Goal: Check status: Check status

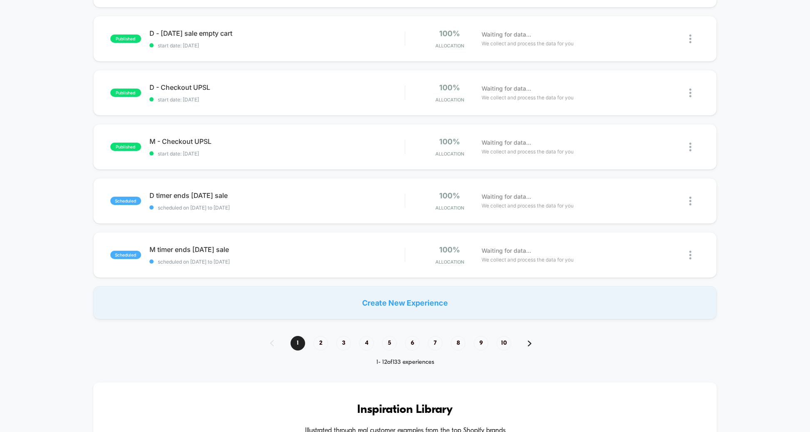
scroll to position [456, 0]
click at [369, 339] on span "4" at bounding box center [366, 343] width 15 height 15
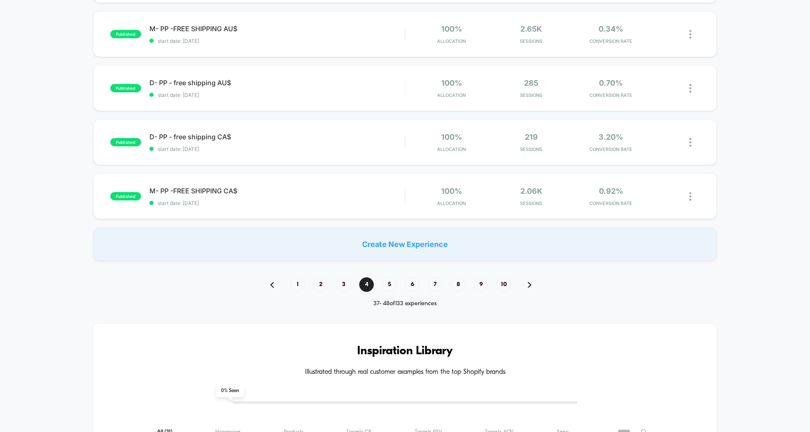
scroll to position [522, 0]
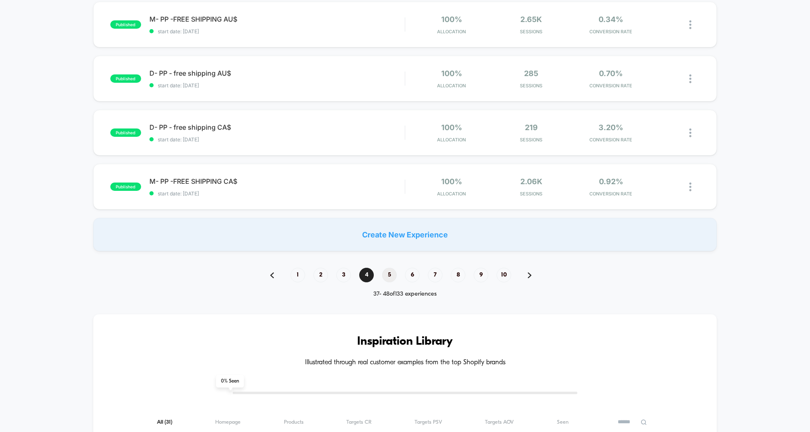
click at [390, 276] on span "5" at bounding box center [389, 275] width 15 height 15
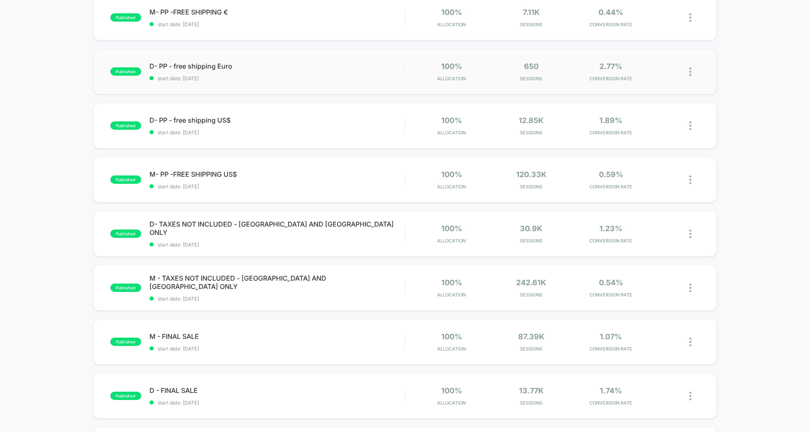
scroll to position [149, 0]
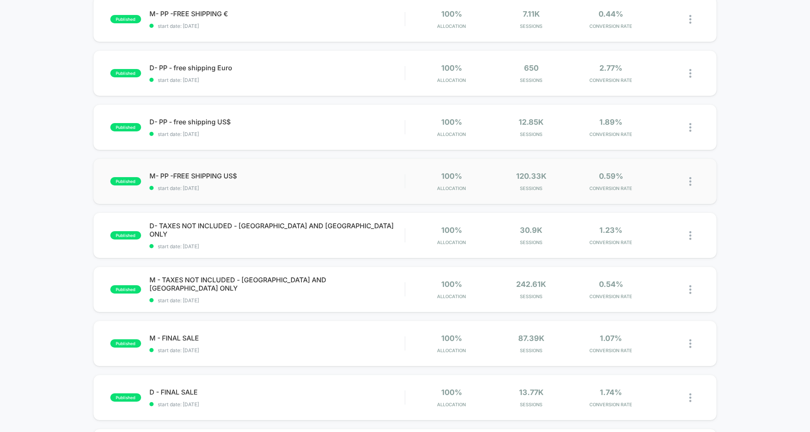
click at [690, 180] on img at bounding box center [690, 181] width 2 height 9
click at [642, 174] on div "Pause" at bounding box center [647, 172] width 75 height 19
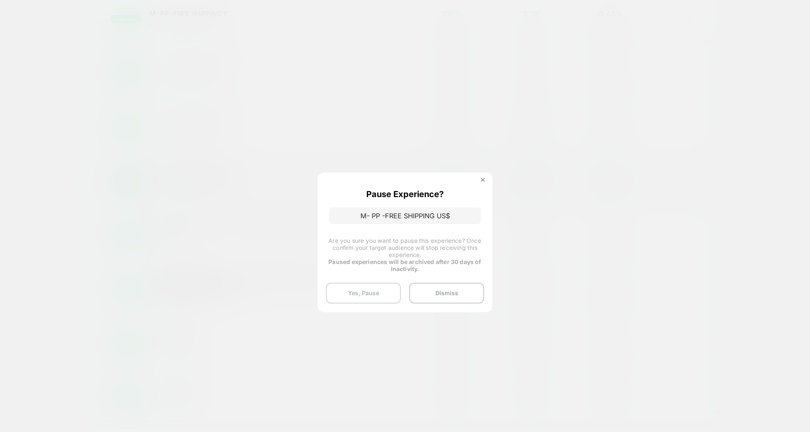
click at [355, 297] on button "Yes, Pause" at bounding box center [363, 293] width 75 height 21
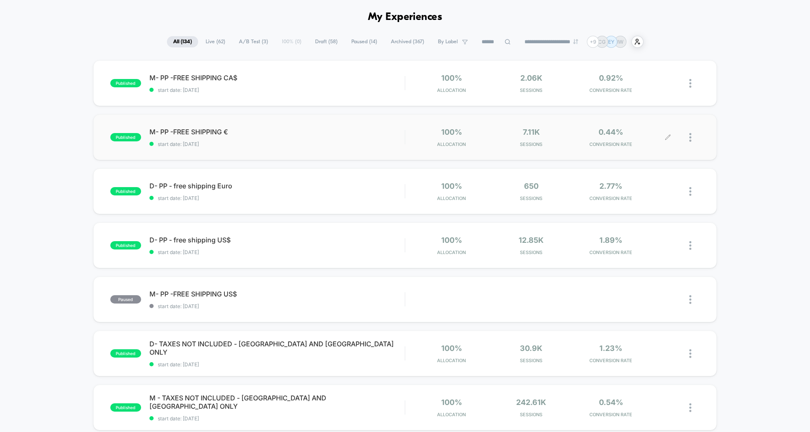
scroll to position [35, 0]
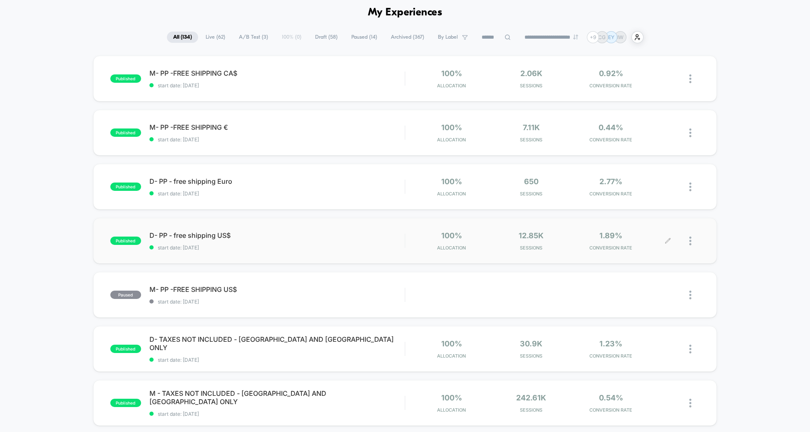
click at [692, 239] on div at bounding box center [694, 241] width 10 height 20
click at [651, 230] on div "Pause" at bounding box center [647, 232] width 75 height 19
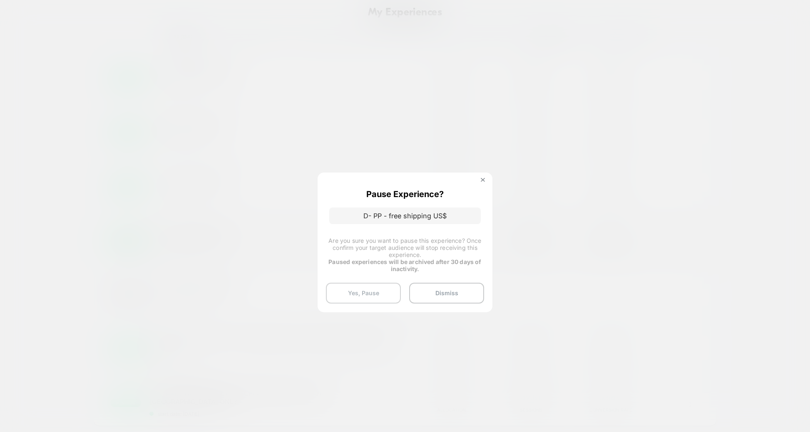
click at [382, 296] on button "Yes, Pause" at bounding box center [363, 293] width 75 height 21
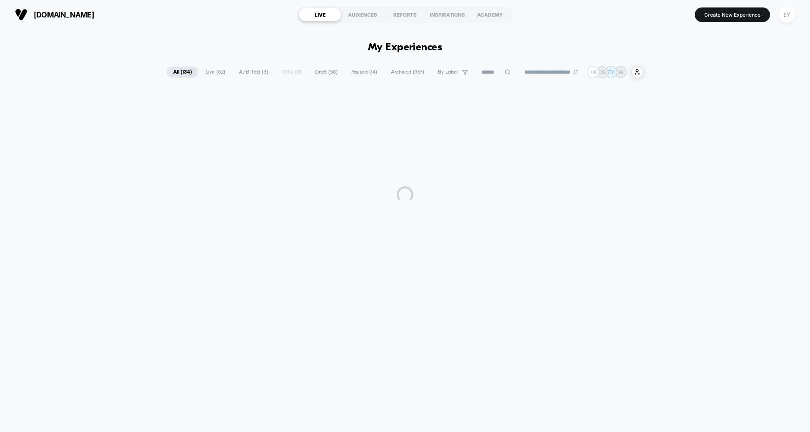
scroll to position [0, 0]
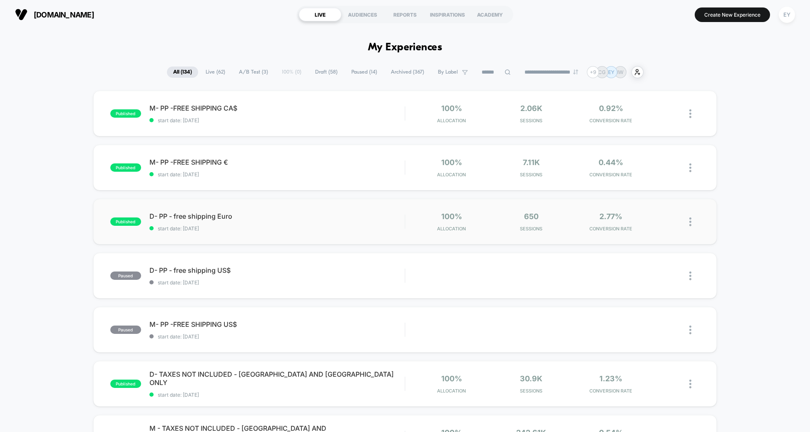
click at [690, 224] on img at bounding box center [690, 222] width 2 height 9
click at [649, 211] on div "Pause" at bounding box center [647, 213] width 75 height 19
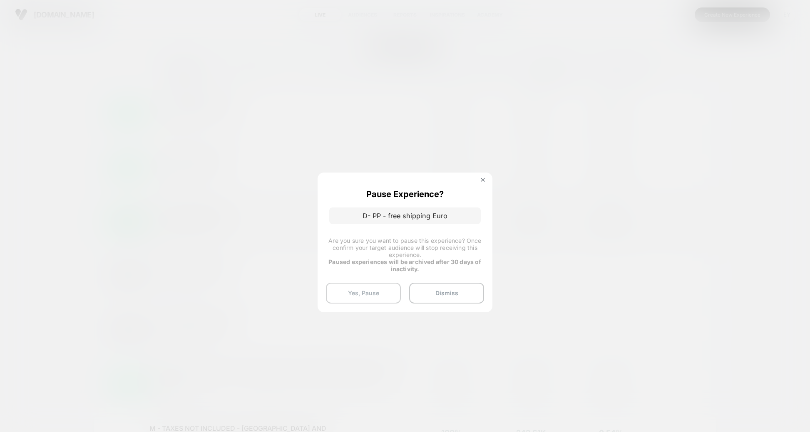
click at [381, 289] on button "Yes, Pause" at bounding box center [363, 293] width 75 height 21
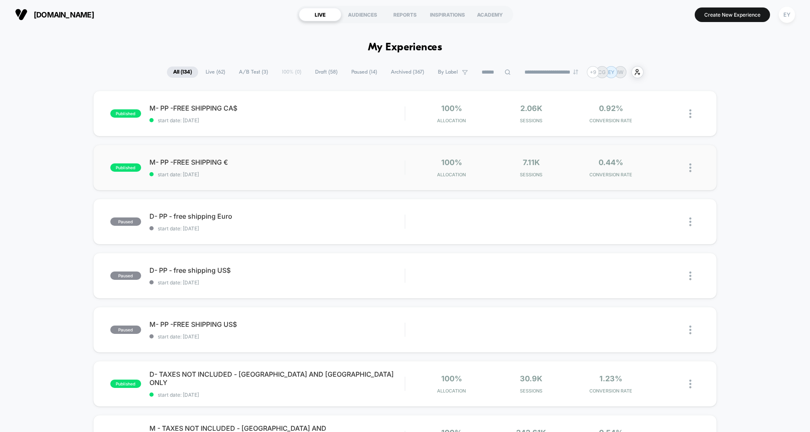
click at [690, 167] on img at bounding box center [690, 168] width 2 height 9
click at [658, 155] on div "Pause" at bounding box center [647, 158] width 75 height 19
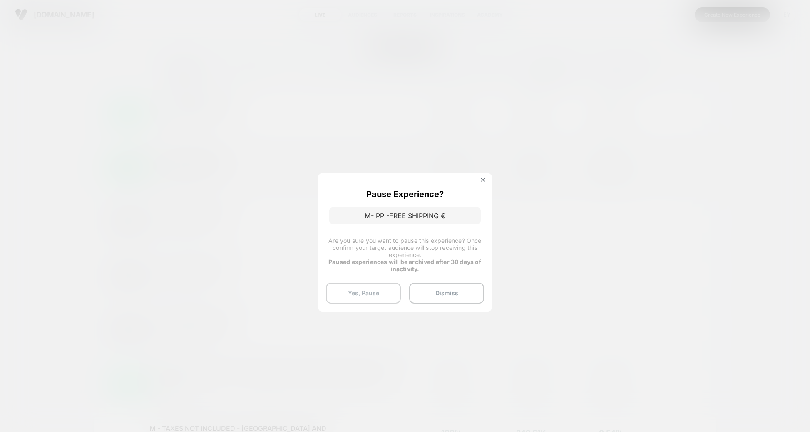
click at [368, 293] on button "Yes, Pause" at bounding box center [363, 293] width 75 height 21
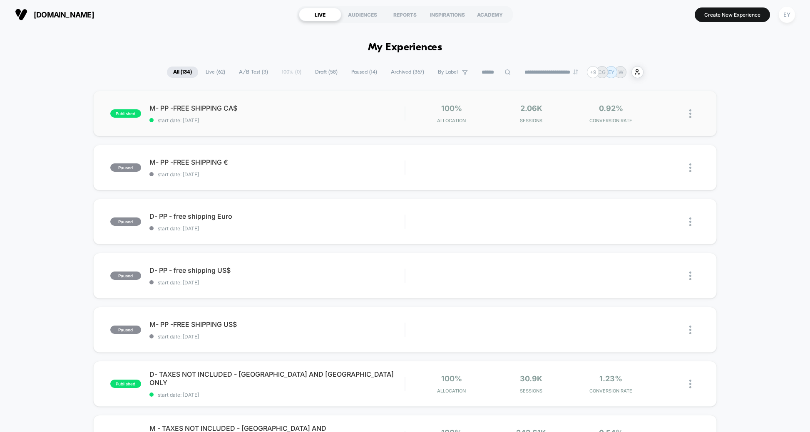
click at [691, 114] on img at bounding box center [690, 113] width 2 height 9
click at [648, 103] on div "Pause" at bounding box center [647, 104] width 75 height 19
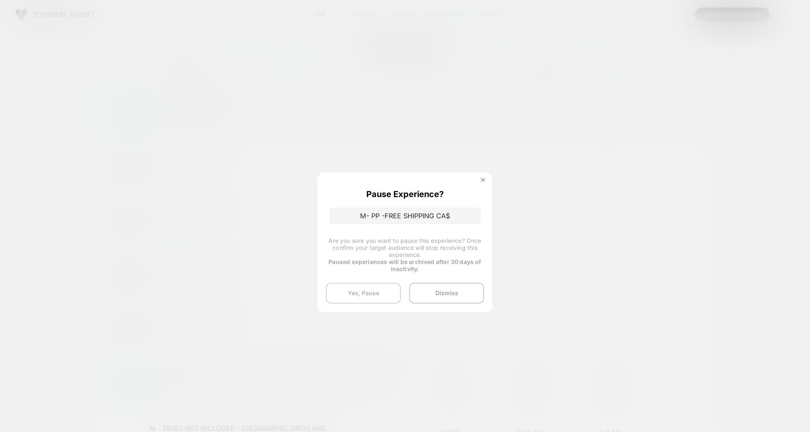
click at [367, 288] on button "Yes, Pause" at bounding box center [363, 293] width 75 height 21
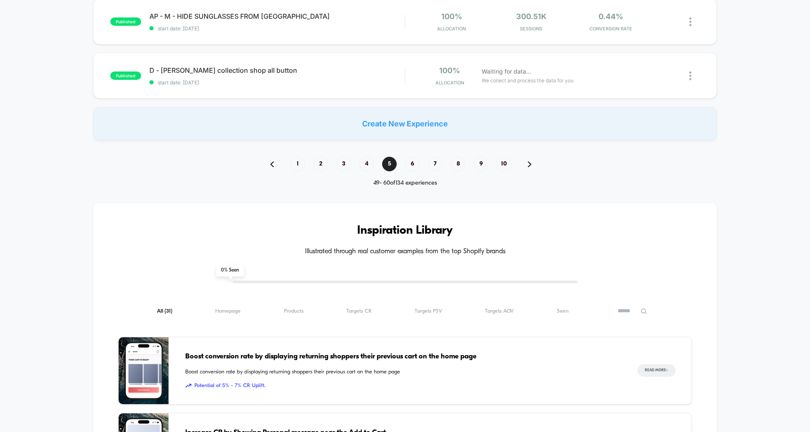
scroll to position [574, 0]
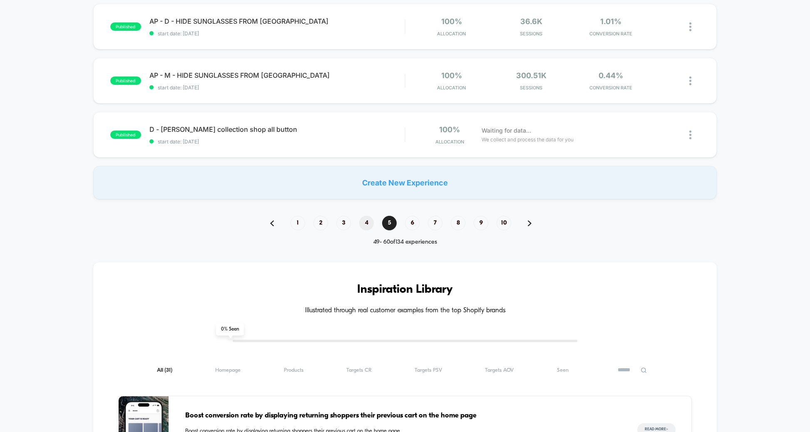
click at [365, 222] on span "4" at bounding box center [366, 223] width 15 height 15
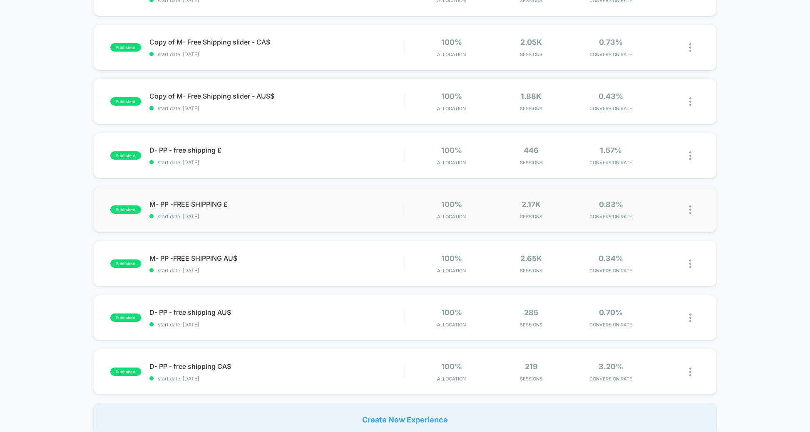
scroll to position [360, 0]
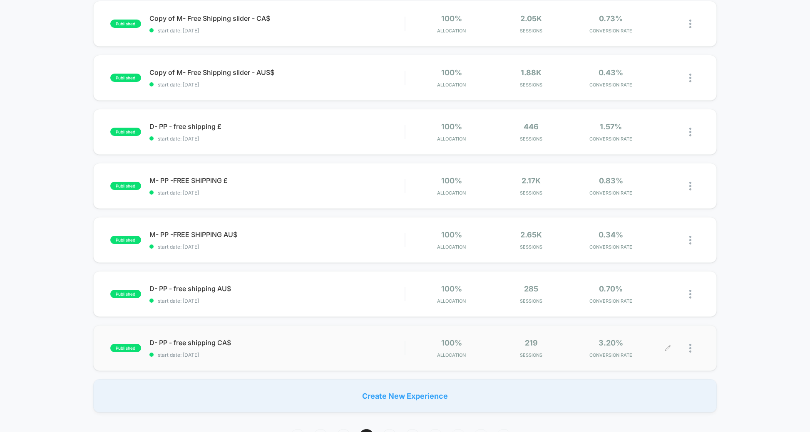
click at [688, 349] on div at bounding box center [684, 349] width 32 height 20
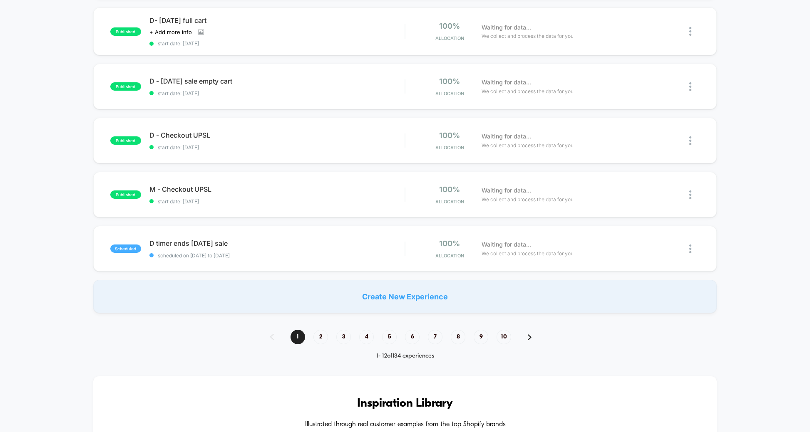
scroll to position [470, 0]
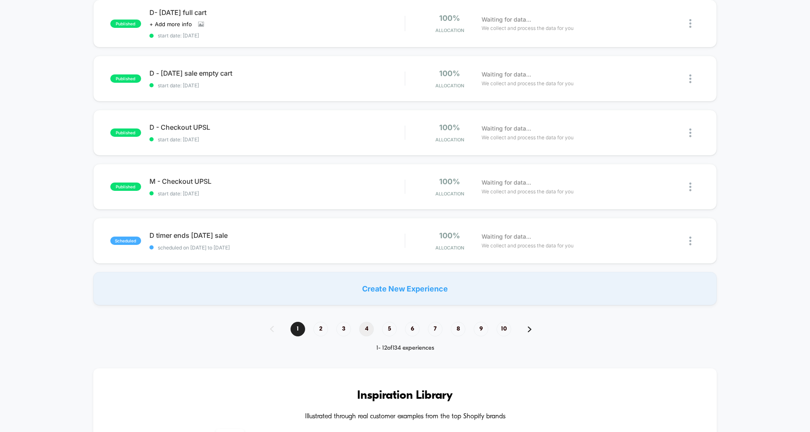
click at [371, 325] on span "4" at bounding box center [366, 329] width 15 height 15
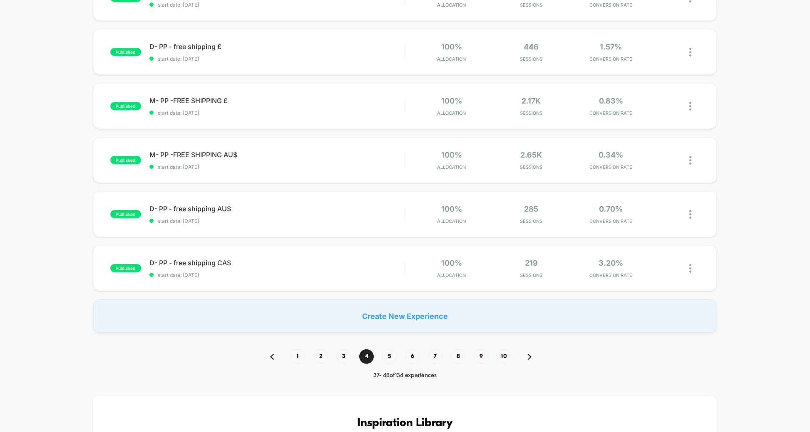
scroll to position [450, 0]
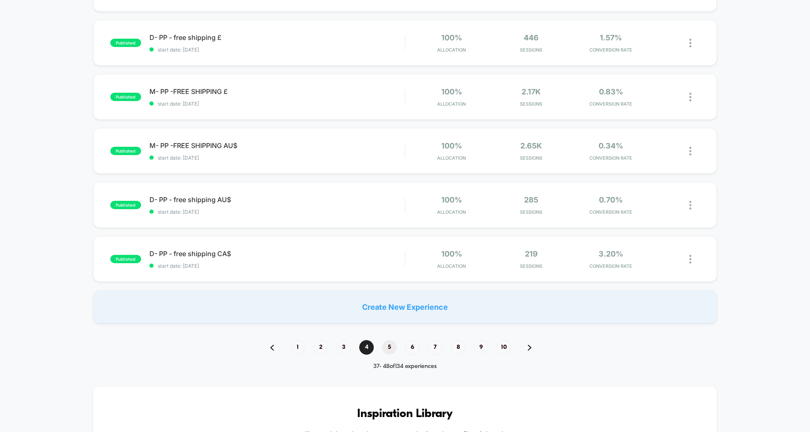
click at [390, 350] on span "5" at bounding box center [389, 347] width 15 height 15
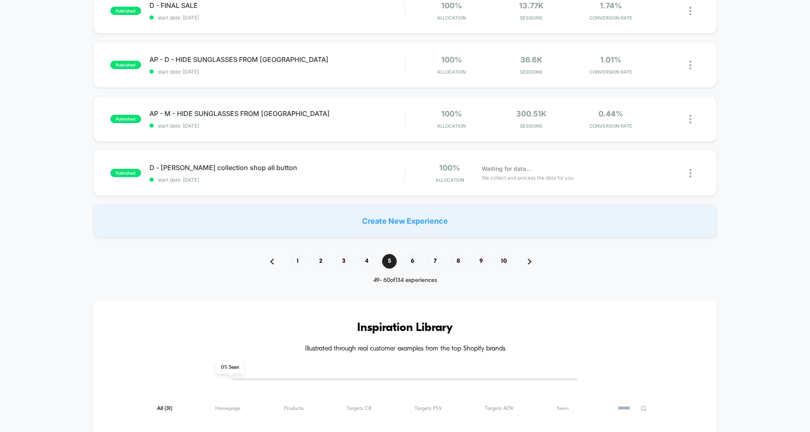
scroll to position [543, 0]
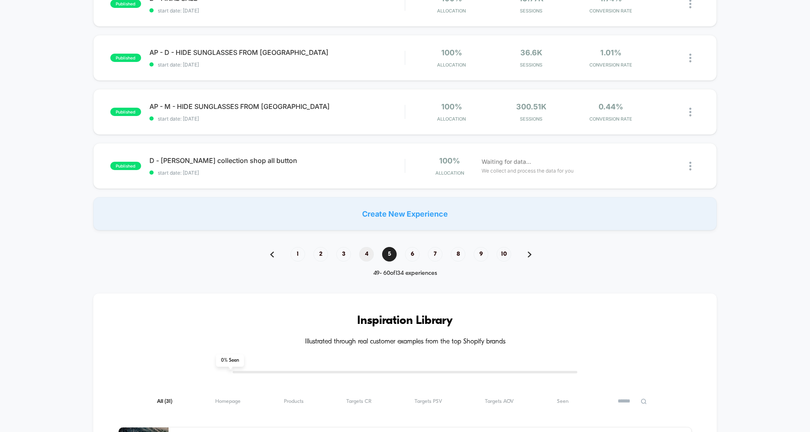
click at [367, 255] on span "4" at bounding box center [366, 254] width 15 height 15
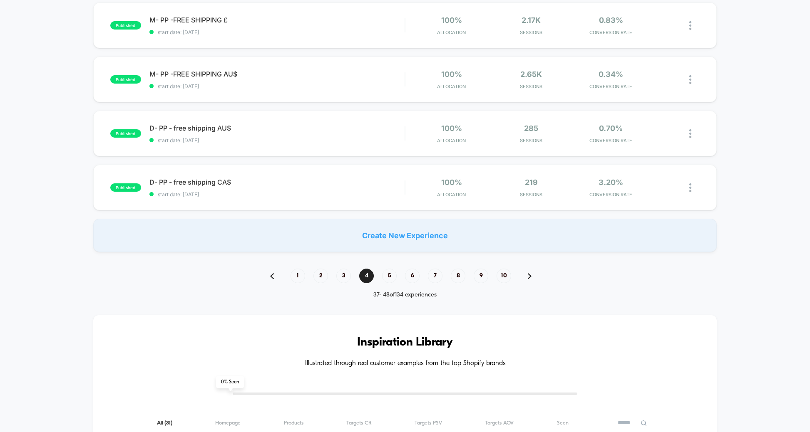
scroll to position [472, 0]
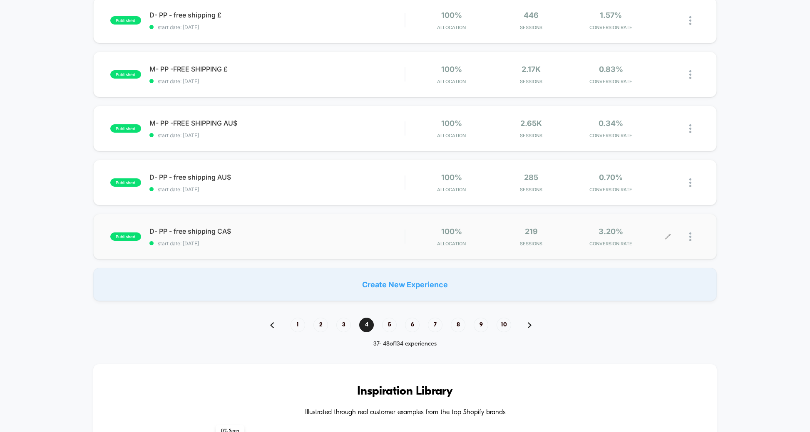
click at [689, 235] on img at bounding box center [690, 237] width 2 height 9
click at [634, 224] on div "Pause" at bounding box center [647, 228] width 75 height 19
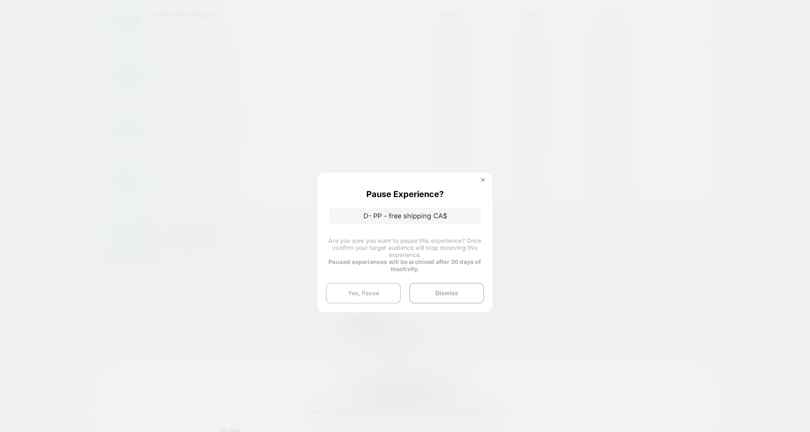
click at [356, 299] on button "Yes, Pause" at bounding box center [363, 293] width 75 height 21
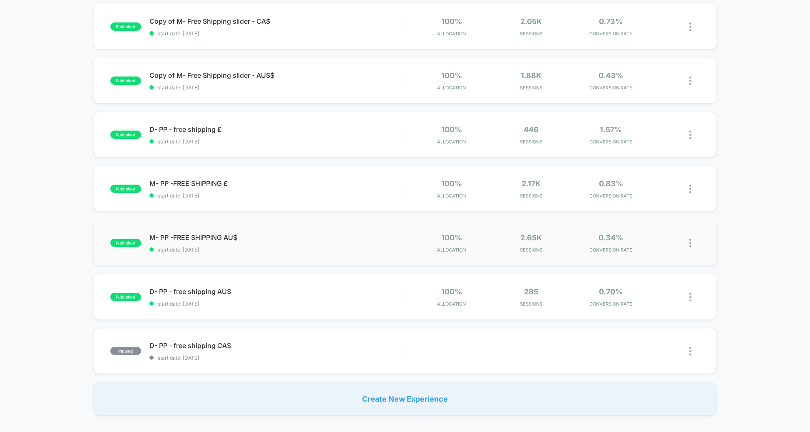
scroll to position [375, 0]
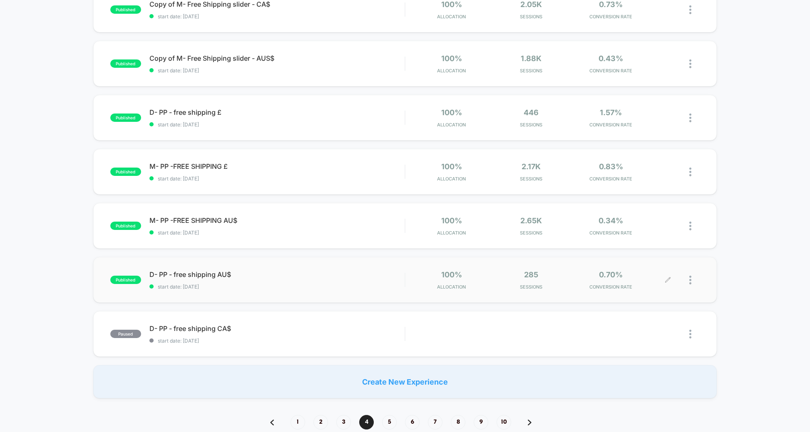
click at [692, 280] on div at bounding box center [694, 281] width 10 height 20
click at [649, 271] on div "Pause" at bounding box center [647, 271] width 75 height 19
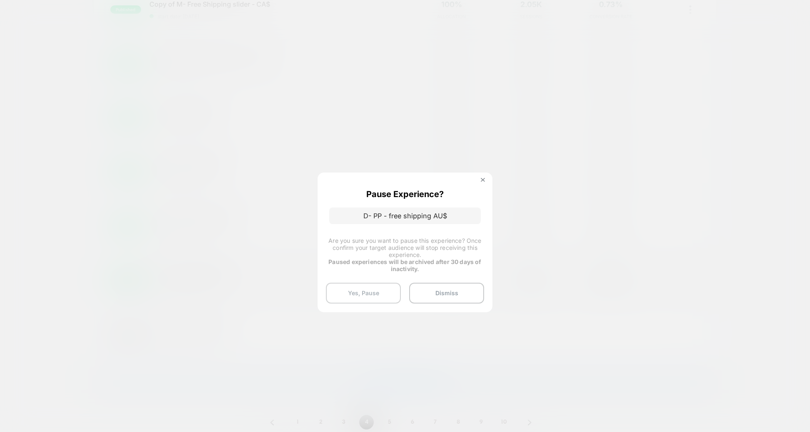
click at [362, 291] on button "Yes, Pause" at bounding box center [363, 293] width 75 height 21
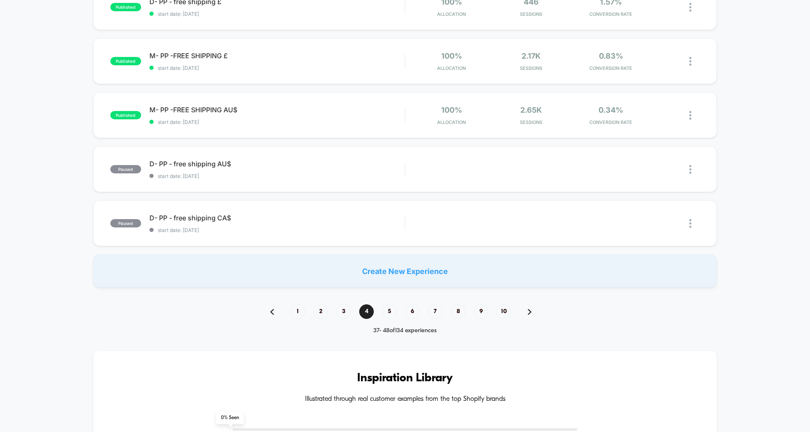
scroll to position [424, 0]
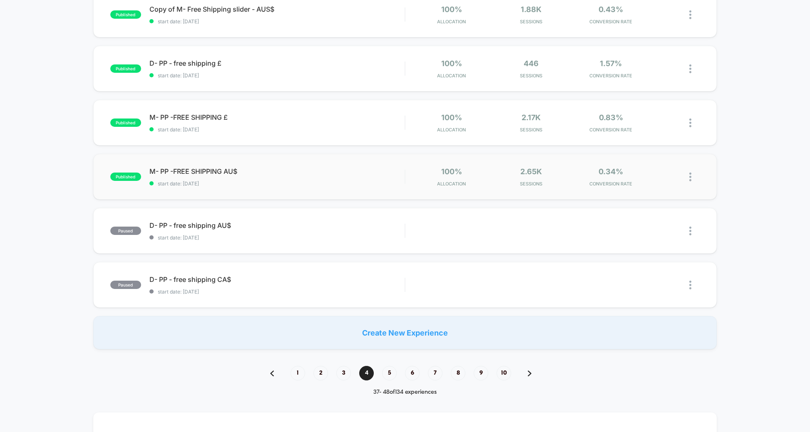
click at [690, 176] on img at bounding box center [690, 177] width 2 height 9
click at [638, 168] on div "Pause" at bounding box center [647, 168] width 75 height 19
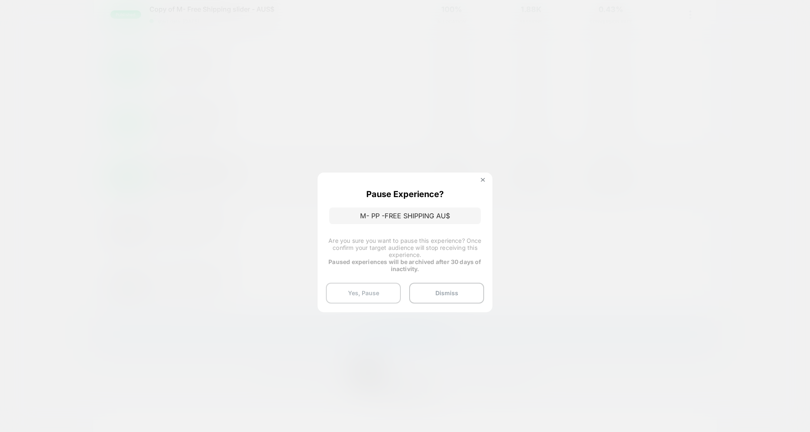
click at [341, 293] on button "Yes, Pause" at bounding box center [363, 293] width 75 height 21
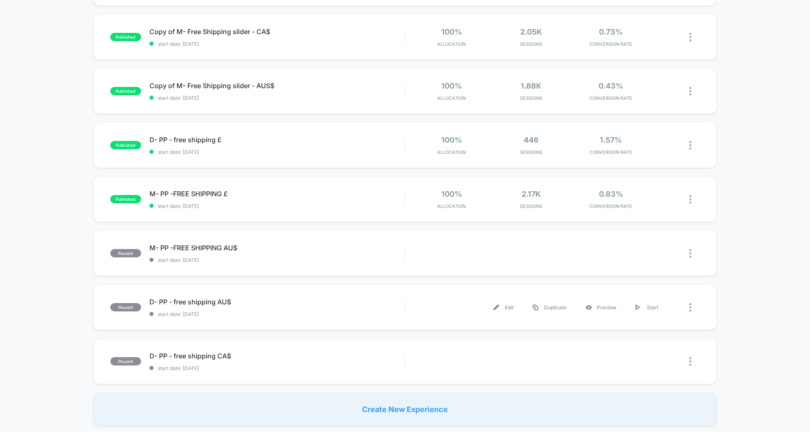
scroll to position [344, 0]
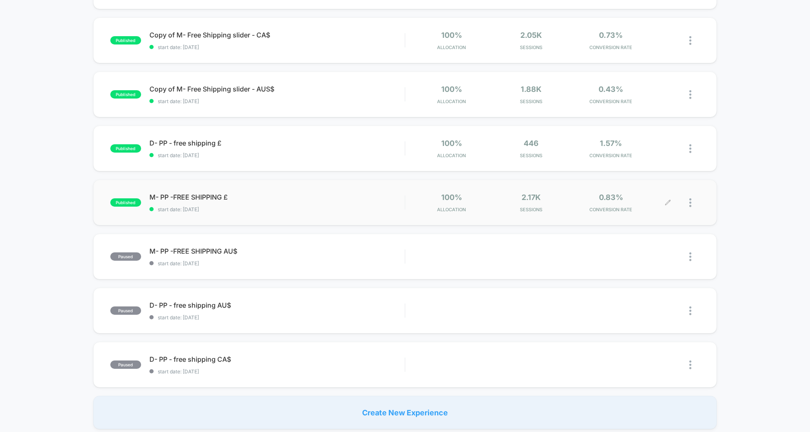
click at [688, 201] on div at bounding box center [684, 203] width 32 height 20
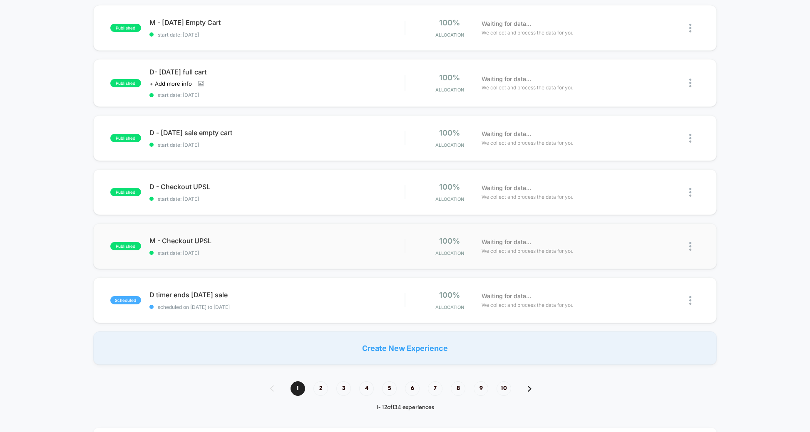
scroll to position [420, 0]
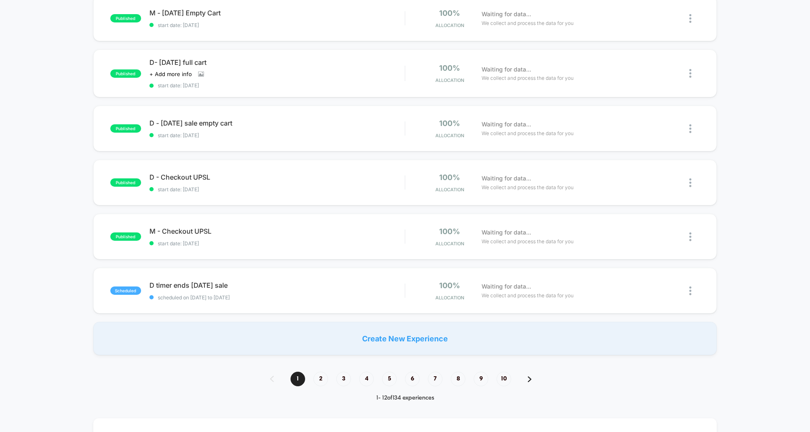
click at [368, 380] on span "4" at bounding box center [366, 379] width 15 height 15
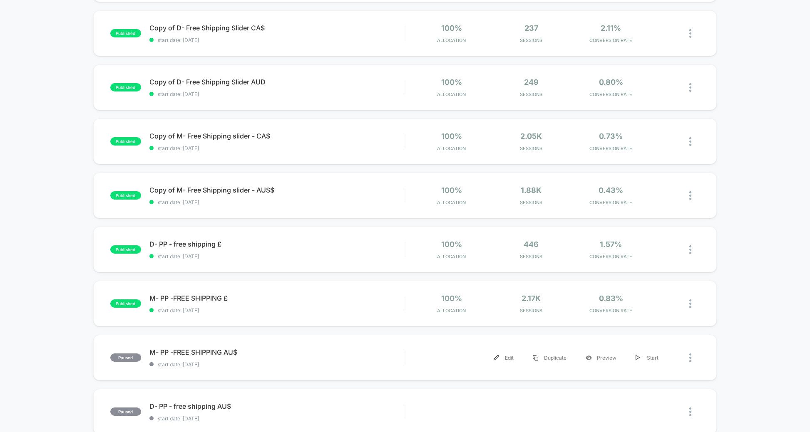
scroll to position [268, 0]
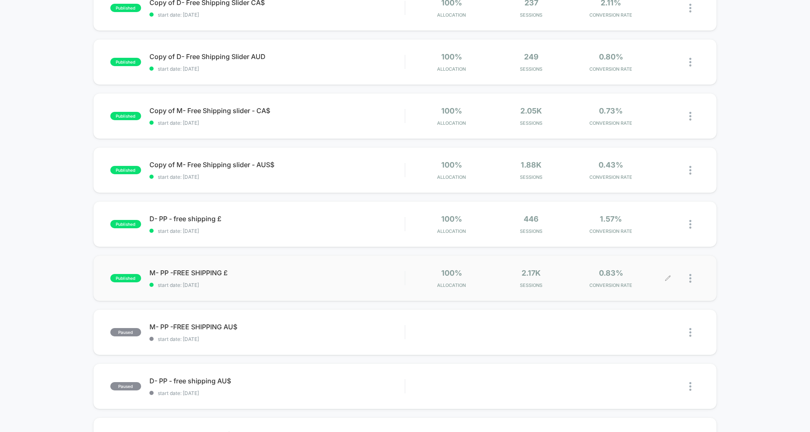
click at [691, 277] on div at bounding box center [694, 279] width 10 height 20
click at [645, 268] on div "Pause" at bounding box center [647, 269] width 75 height 19
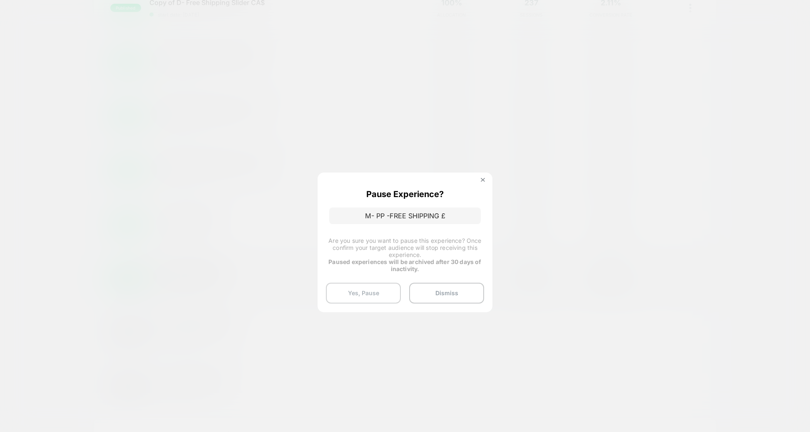
click at [365, 293] on button "Yes, Pause" at bounding box center [363, 293] width 75 height 21
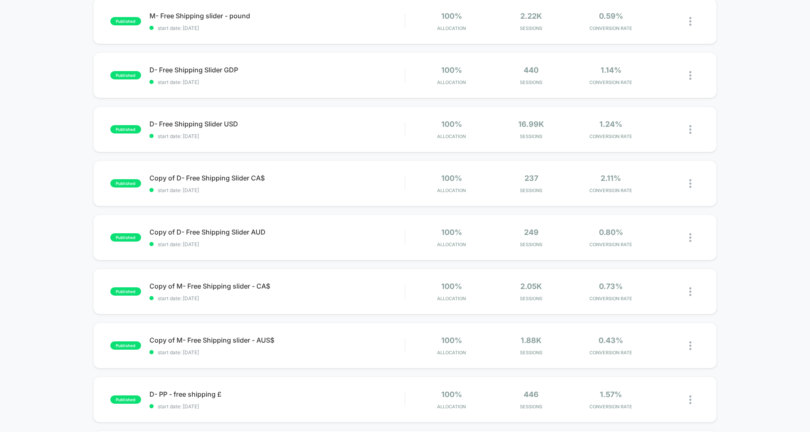
scroll to position [181, 0]
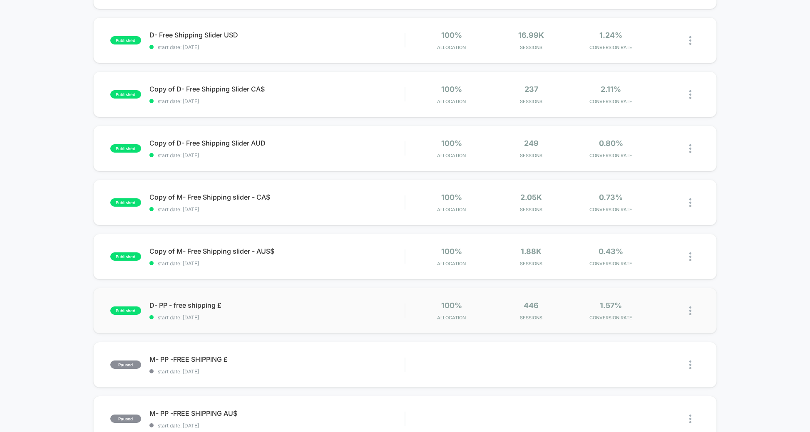
click at [691, 309] on img at bounding box center [690, 311] width 2 height 9
click at [649, 305] on div "Pause" at bounding box center [647, 302] width 75 height 19
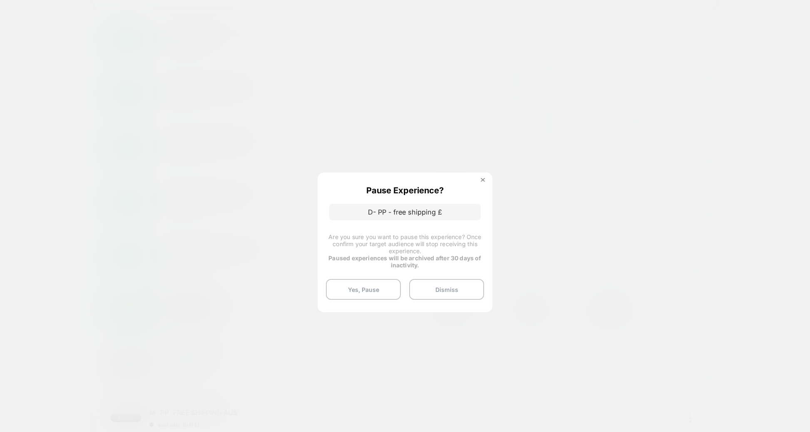
scroll to position [183, 0]
drag, startPoint x: 340, startPoint y: 298, endPoint x: 360, endPoint y: 303, distance: 19.9
click at [340, 298] on button "Yes, Pause" at bounding box center [363, 293] width 75 height 21
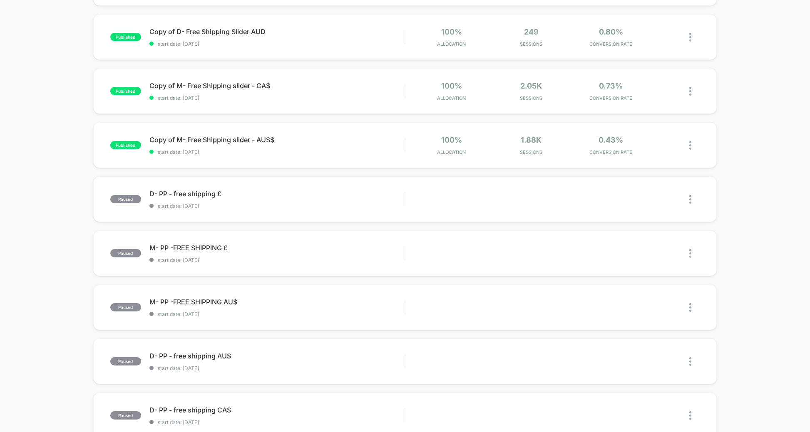
scroll to position [219, 0]
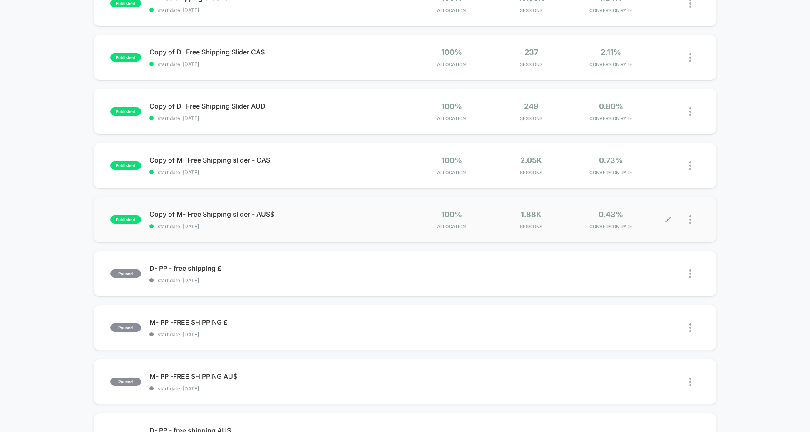
click at [691, 217] on div at bounding box center [694, 220] width 10 height 20
click at [656, 209] on div "Pause" at bounding box center [647, 210] width 75 height 19
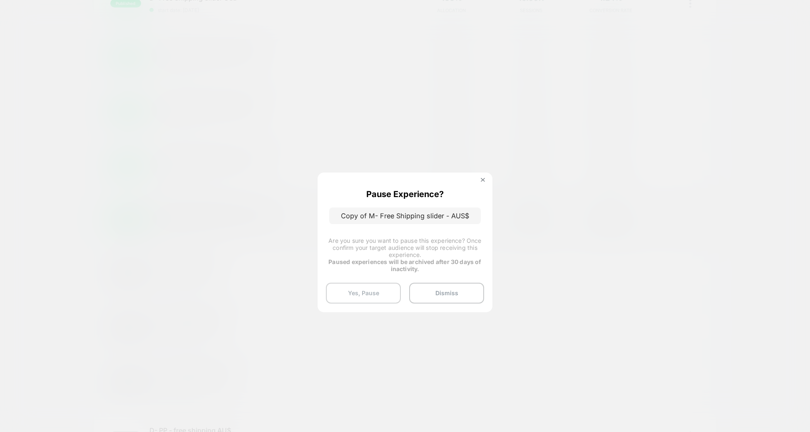
click at [370, 293] on button "Yes, Pause" at bounding box center [363, 293] width 75 height 21
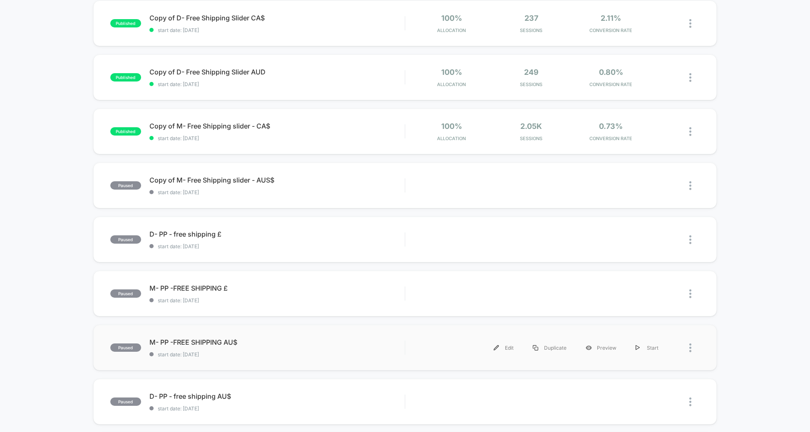
scroll to position [234, 0]
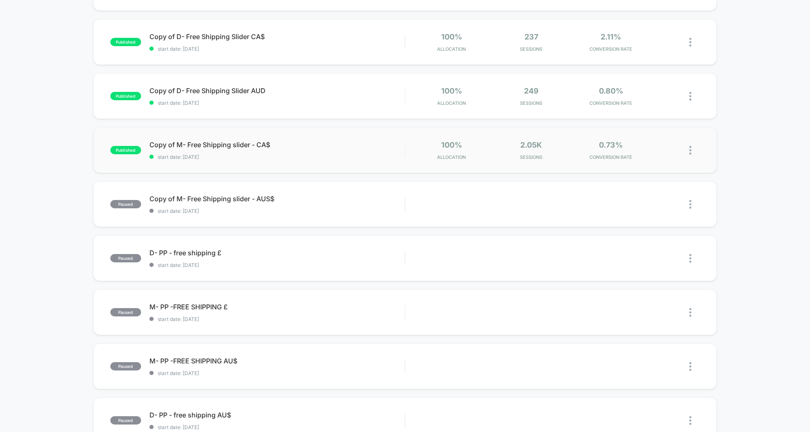
click at [689, 148] on img at bounding box center [690, 150] width 2 height 9
click at [630, 137] on div "Pause" at bounding box center [647, 141] width 75 height 19
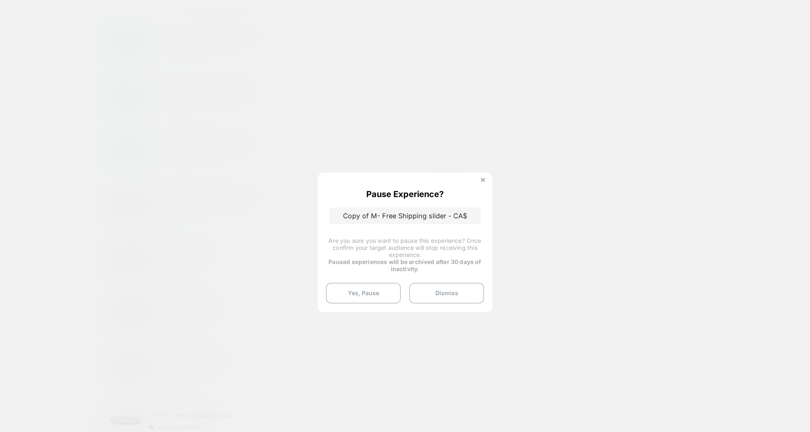
click at [360, 299] on button "Yes, Pause" at bounding box center [363, 293] width 75 height 21
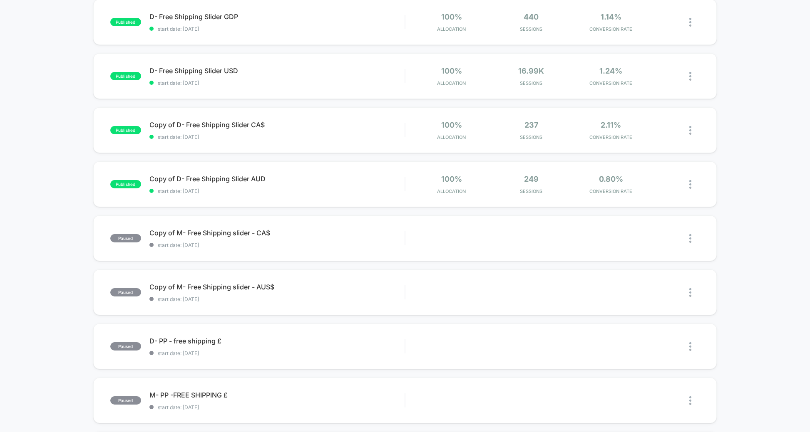
scroll to position [88, 0]
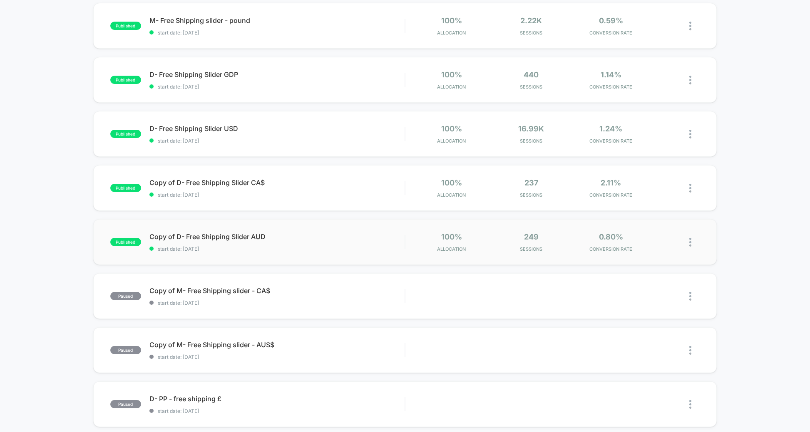
click at [690, 242] on img at bounding box center [690, 242] width 2 height 9
click at [649, 232] on div "Pause" at bounding box center [647, 233] width 75 height 19
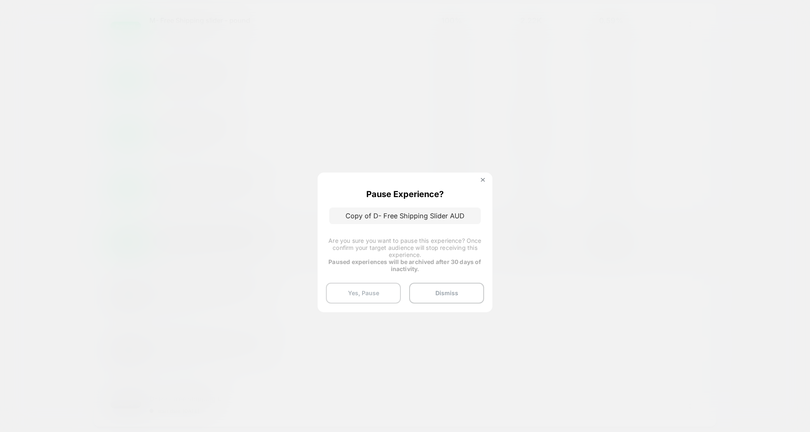
click at [351, 289] on button "Yes, Pause" at bounding box center [363, 293] width 75 height 21
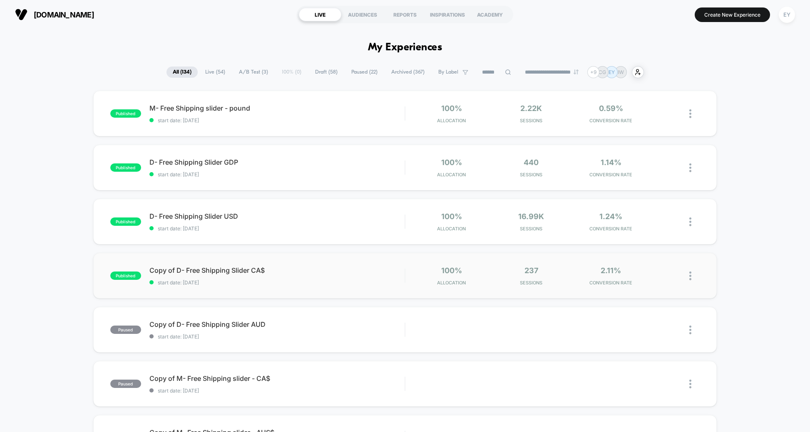
scroll to position [60, 0]
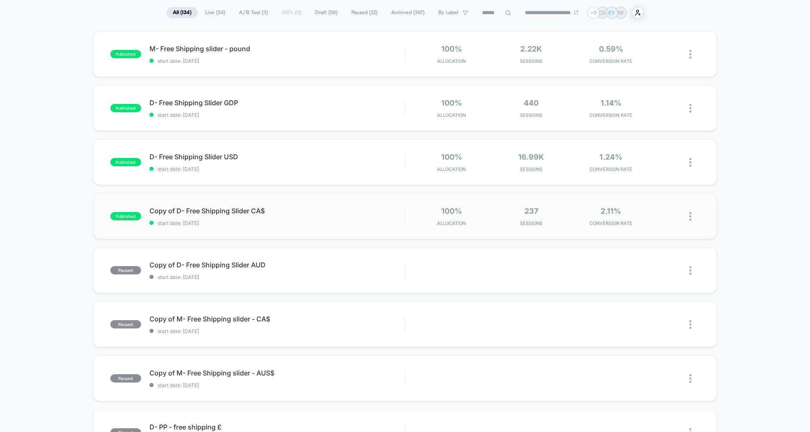
click at [691, 215] on img at bounding box center [690, 216] width 2 height 9
click at [632, 206] on div "Pause" at bounding box center [647, 207] width 75 height 19
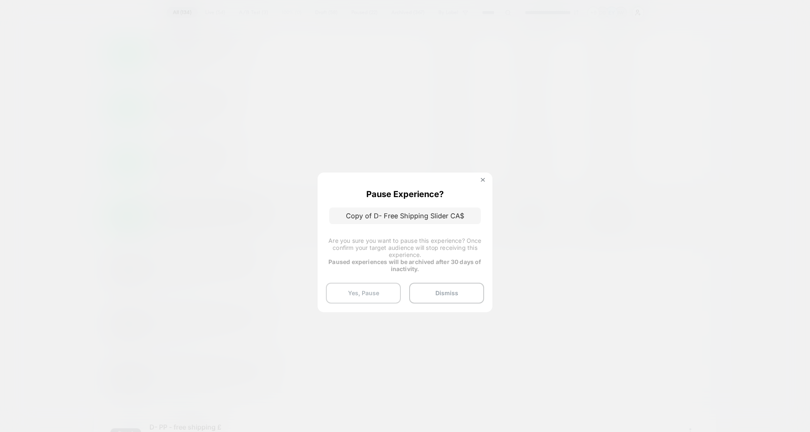
click at [366, 290] on button "Yes, Pause" at bounding box center [363, 293] width 75 height 21
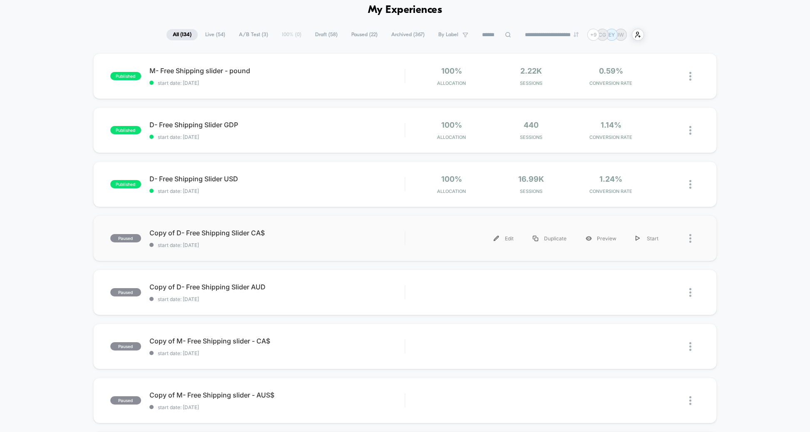
scroll to position [36, 0]
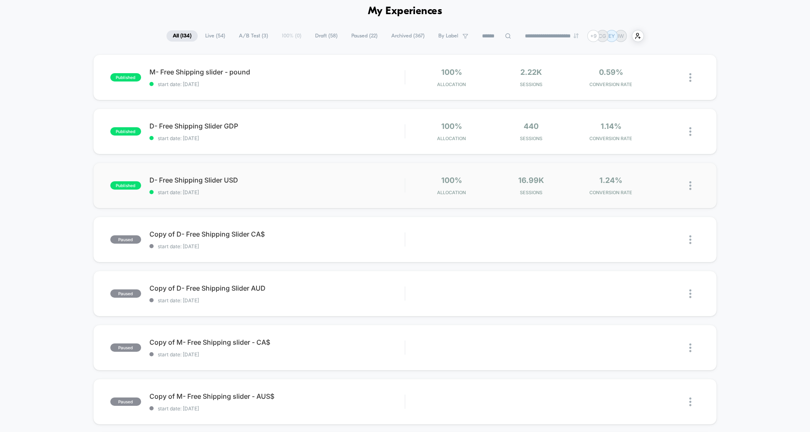
click at [690, 184] on img at bounding box center [690, 185] width 2 height 9
click at [651, 178] on div "Pause" at bounding box center [647, 176] width 75 height 19
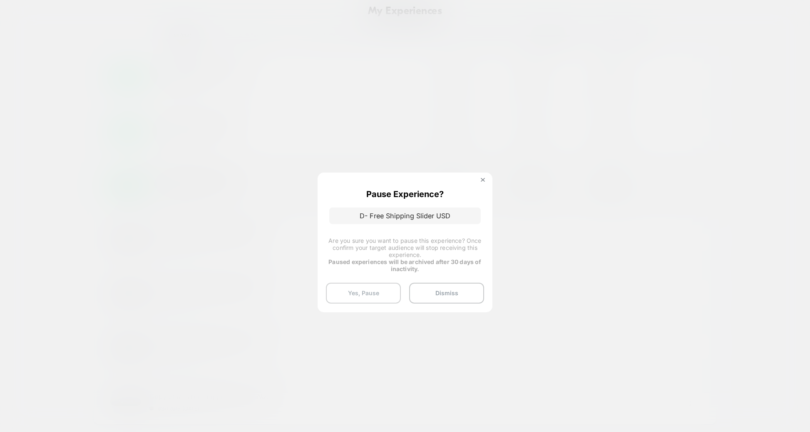
click at [371, 295] on button "Yes, Pause" at bounding box center [363, 293] width 75 height 21
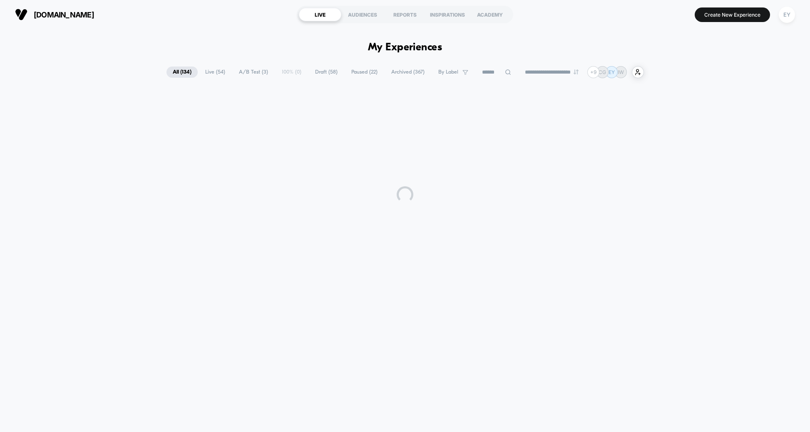
scroll to position [0, 0]
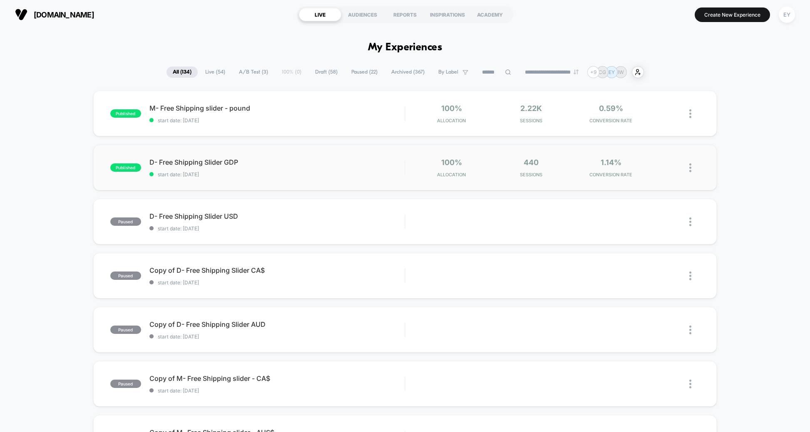
click at [690, 169] on img at bounding box center [690, 168] width 2 height 9
click at [635, 159] on div "Pause" at bounding box center [647, 158] width 75 height 19
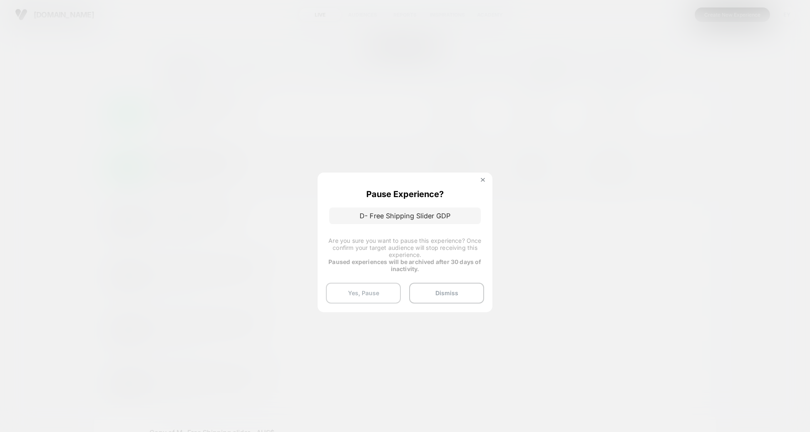
click at [371, 289] on button "Yes, Pause" at bounding box center [363, 293] width 75 height 21
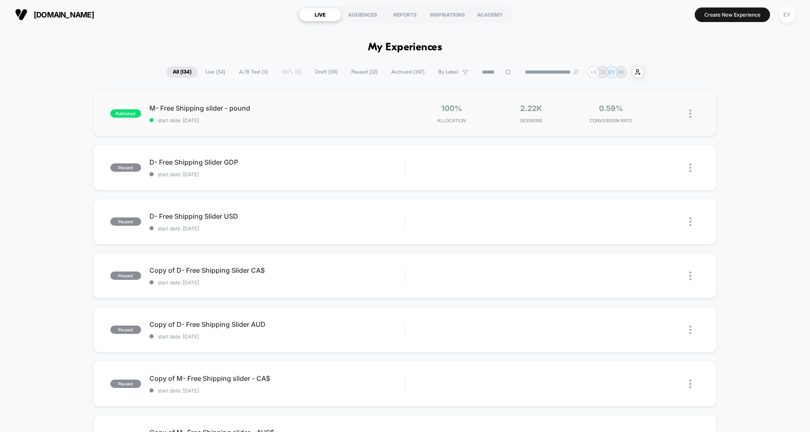
click at [691, 117] on img at bounding box center [690, 113] width 2 height 9
click at [639, 103] on div "Pause" at bounding box center [647, 104] width 75 height 19
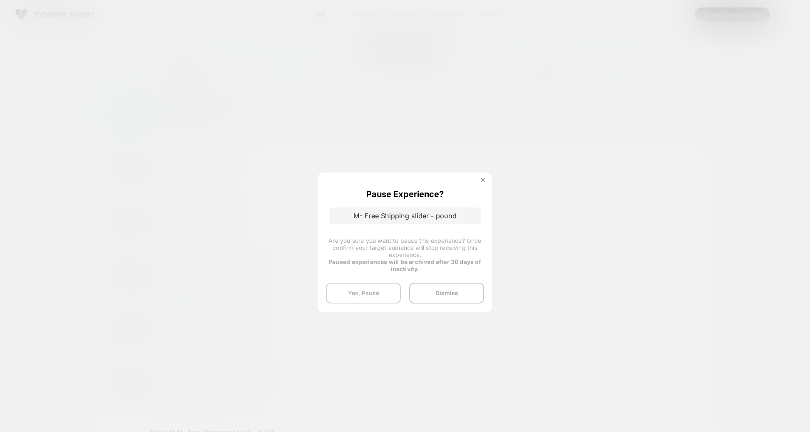
click at [363, 296] on button "Yes, Pause" at bounding box center [363, 293] width 75 height 21
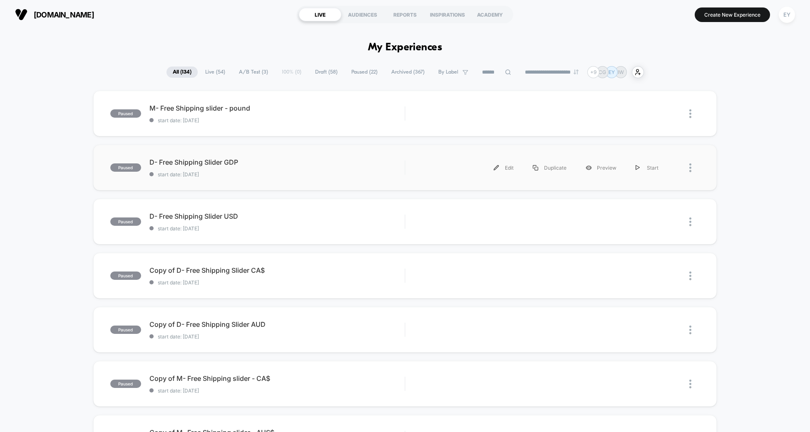
click at [686, 170] on div at bounding box center [684, 168] width 32 height 19
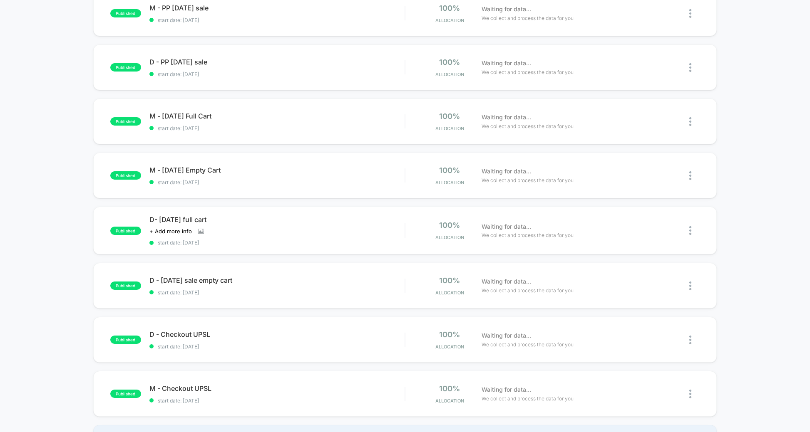
scroll to position [453, 0]
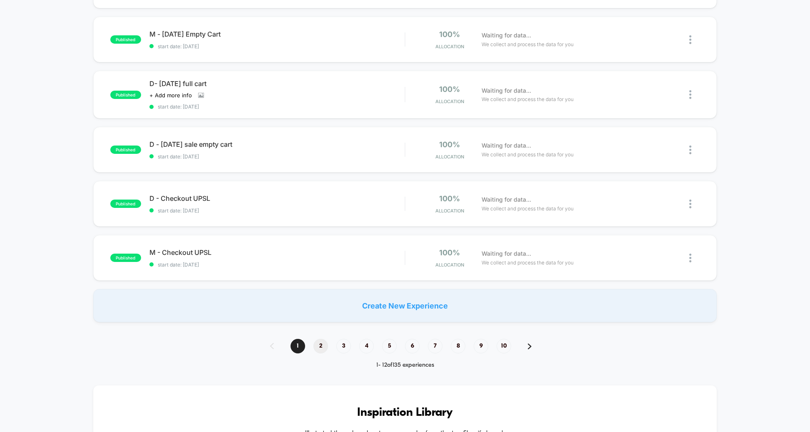
click at [321, 348] on span "2" at bounding box center [320, 346] width 15 height 15
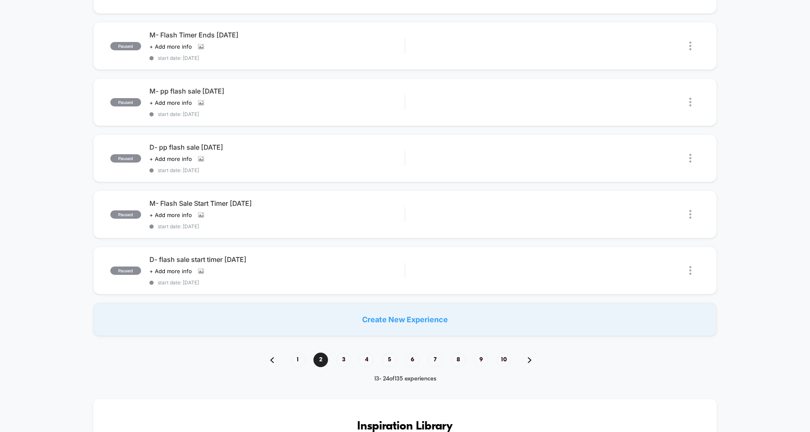
scroll to position [479, 0]
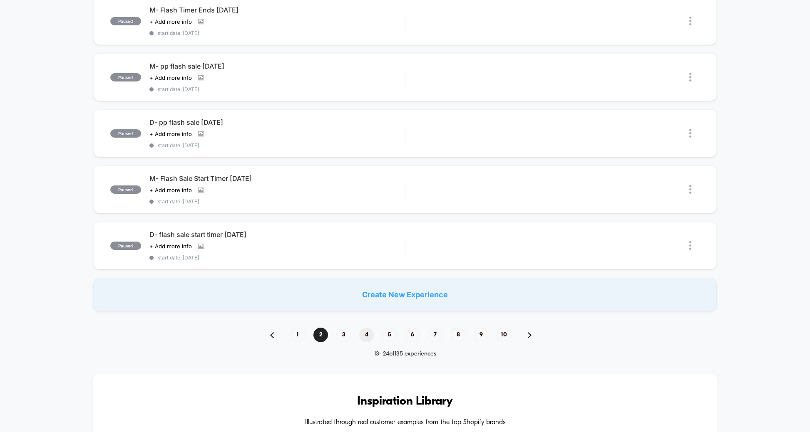
click at [369, 333] on span "4" at bounding box center [366, 335] width 15 height 15
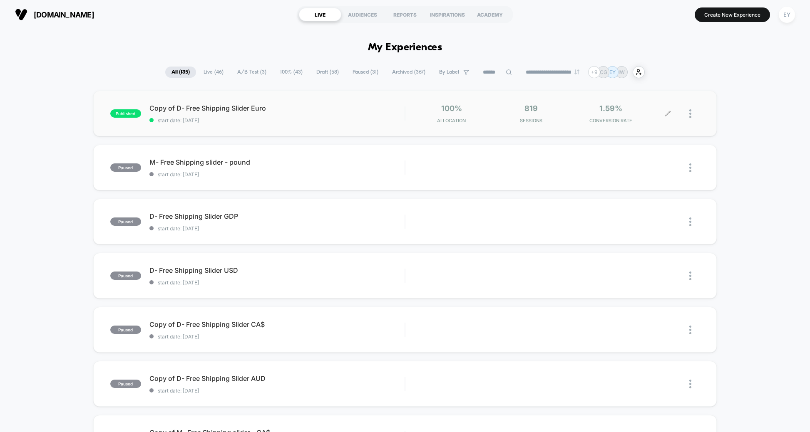
scroll to position [0, 0]
click at [691, 113] on div at bounding box center [694, 113] width 10 height 20
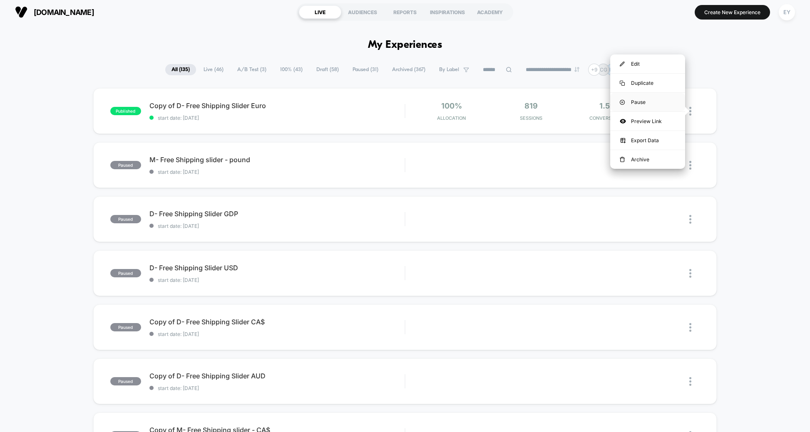
click at [672, 107] on div "Pause" at bounding box center [647, 102] width 75 height 19
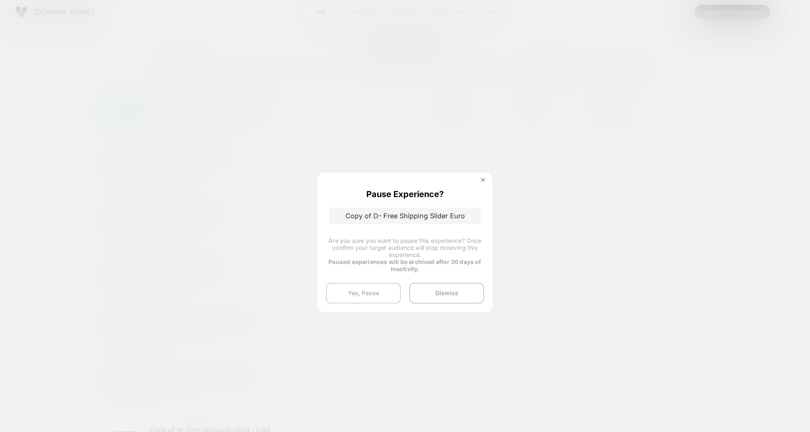
click at [357, 295] on button "Yes, Pause" at bounding box center [363, 293] width 75 height 21
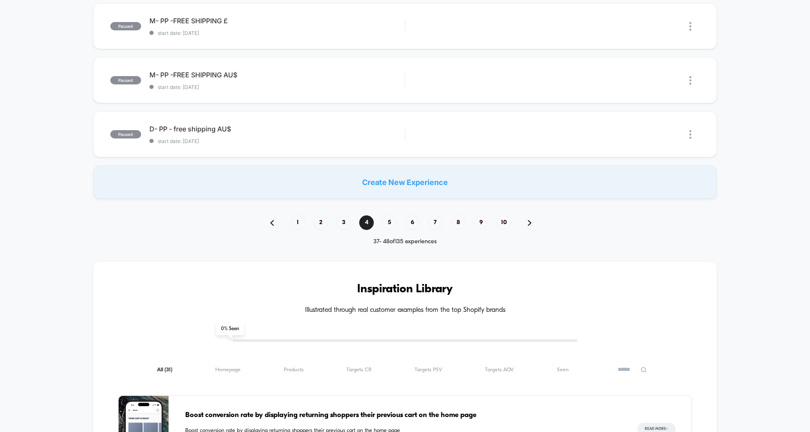
scroll to position [573, 0]
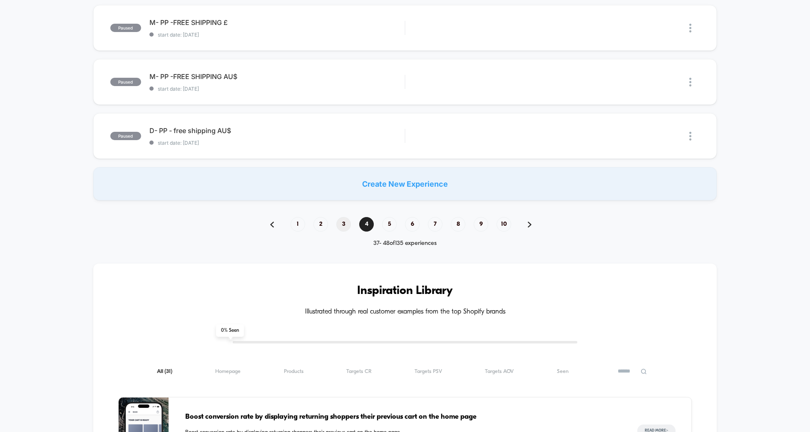
click at [348, 226] on span "3" at bounding box center [343, 224] width 15 height 15
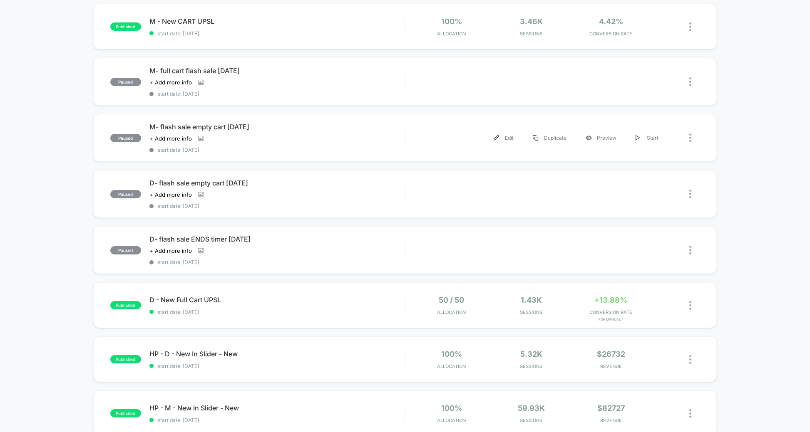
scroll to position [398, 0]
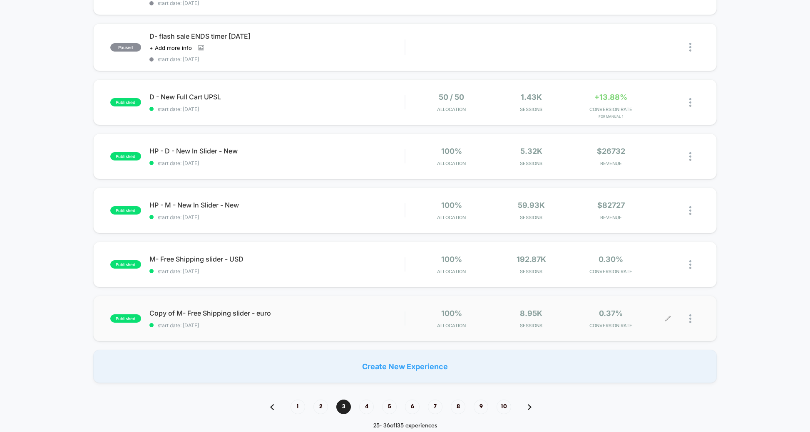
click at [692, 318] on div at bounding box center [694, 319] width 10 height 20
click at [659, 304] on div "Pause" at bounding box center [647, 307] width 75 height 19
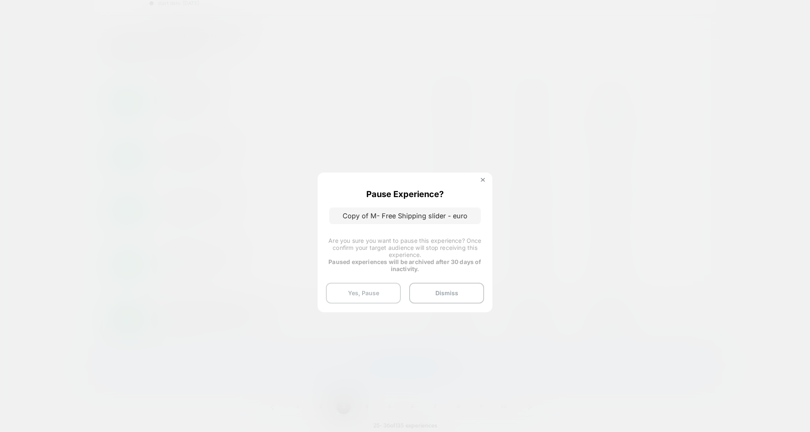
click at [373, 296] on button "Yes, Pause" at bounding box center [363, 293] width 75 height 21
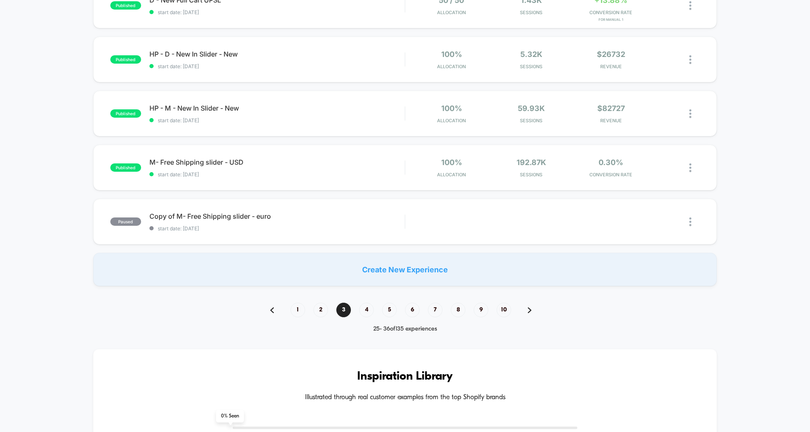
scroll to position [496, 0]
click at [690, 163] on img at bounding box center [690, 167] width 2 height 9
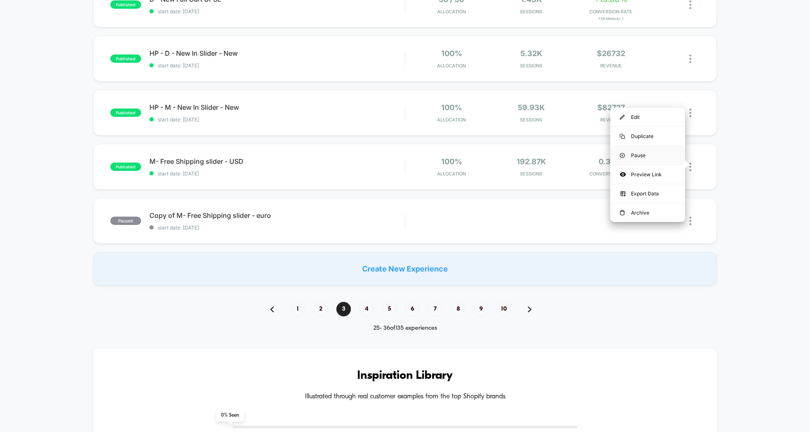
click at [642, 154] on div "Pause" at bounding box center [647, 155] width 75 height 19
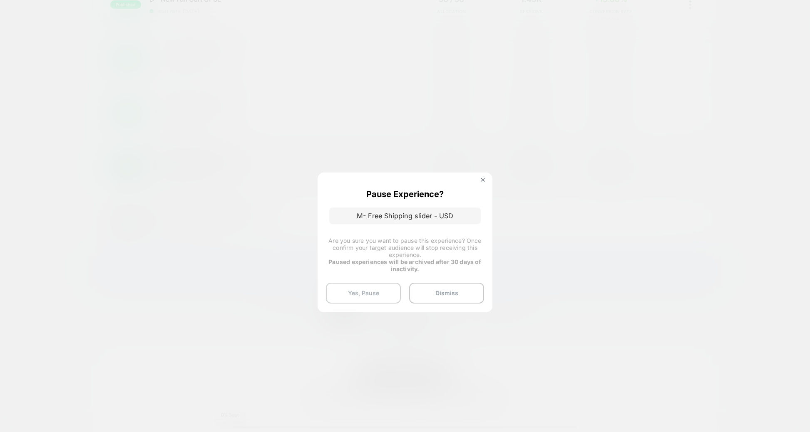
click at [370, 298] on button "Yes, Pause" at bounding box center [363, 293] width 75 height 21
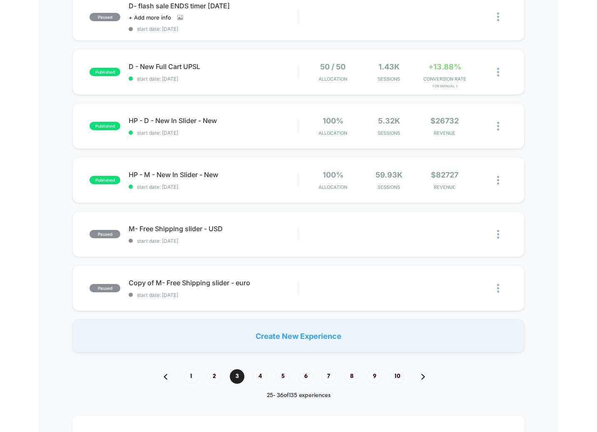
scroll to position [415, 0]
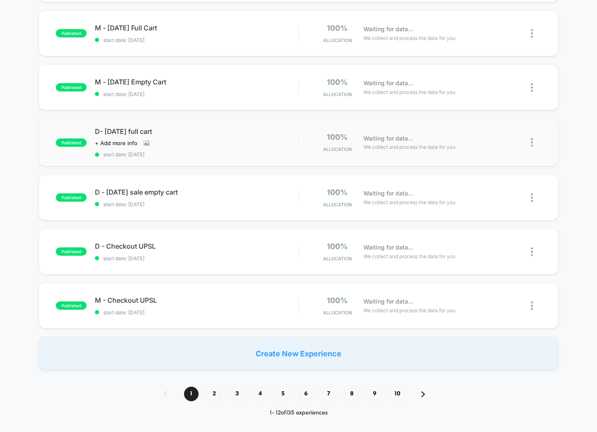
scroll to position [405, 0]
click at [242, 393] on span "3" at bounding box center [237, 394] width 15 height 15
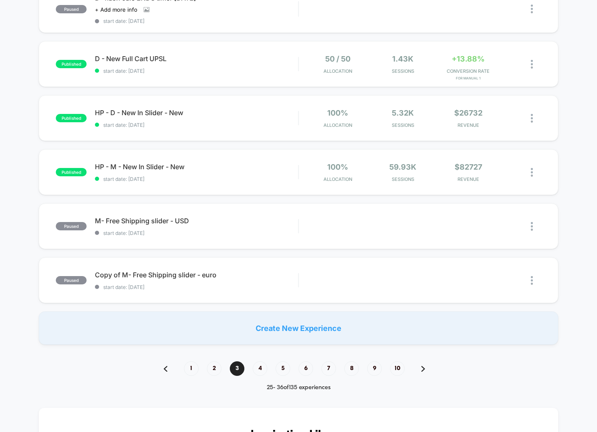
scroll to position [439, 0]
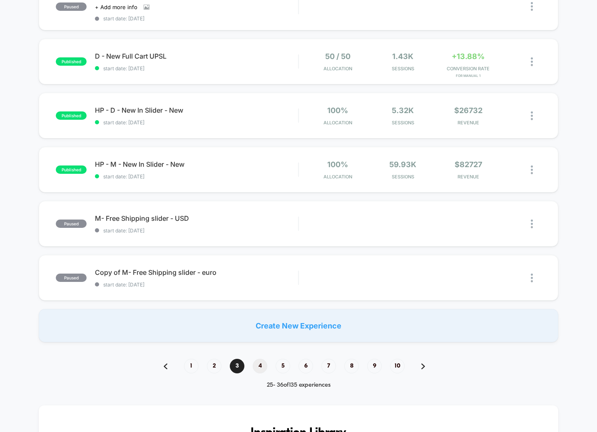
click at [261, 367] on span "4" at bounding box center [260, 366] width 15 height 15
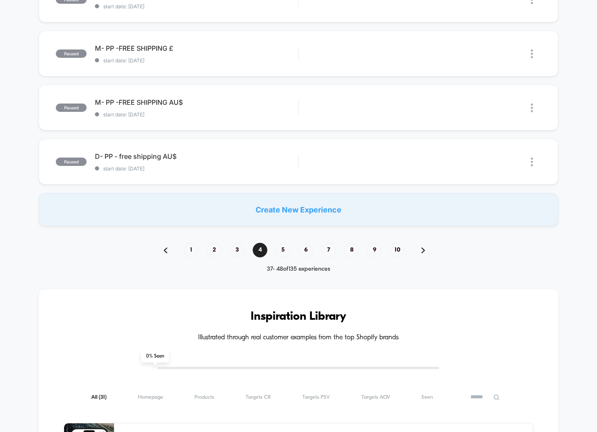
scroll to position [527, 0]
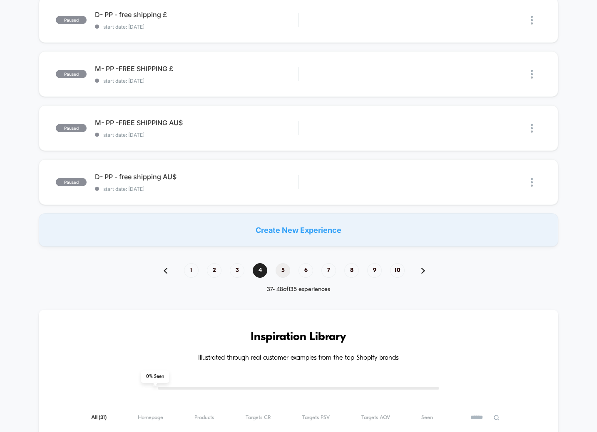
click at [286, 272] on span "5" at bounding box center [283, 270] width 15 height 15
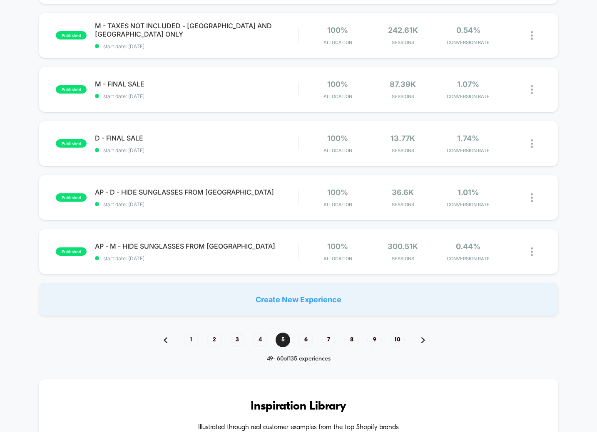
scroll to position [465, 0]
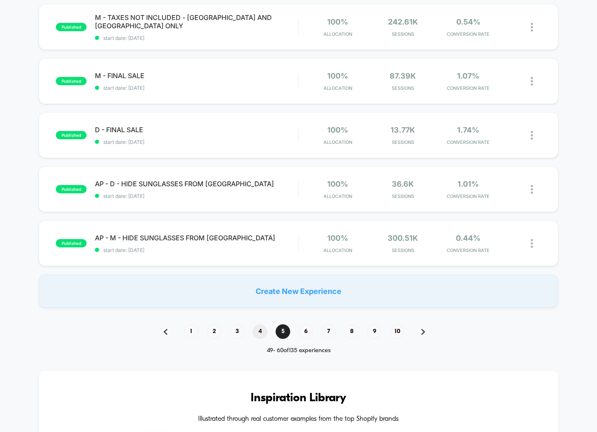
click at [258, 333] on span "4" at bounding box center [260, 332] width 15 height 15
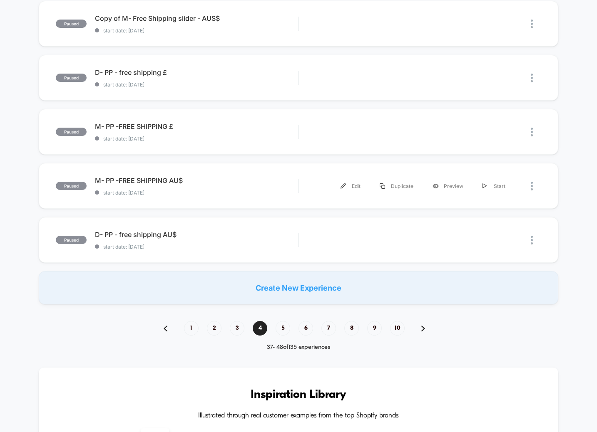
scroll to position [601, 0]
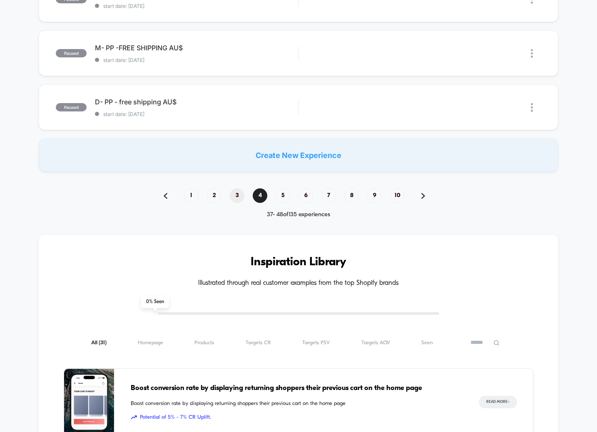
click at [235, 197] on span "3" at bounding box center [237, 196] width 15 height 15
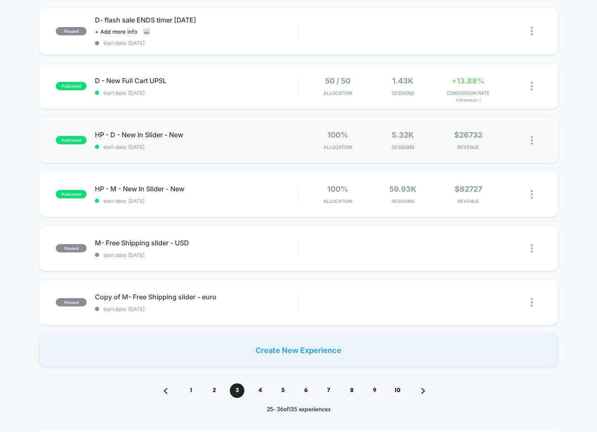
scroll to position [417, 0]
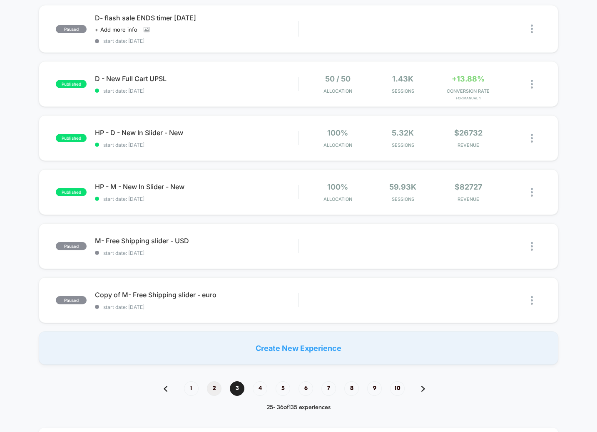
click at [210, 385] on span "2" at bounding box center [214, 389] width 15 height 15
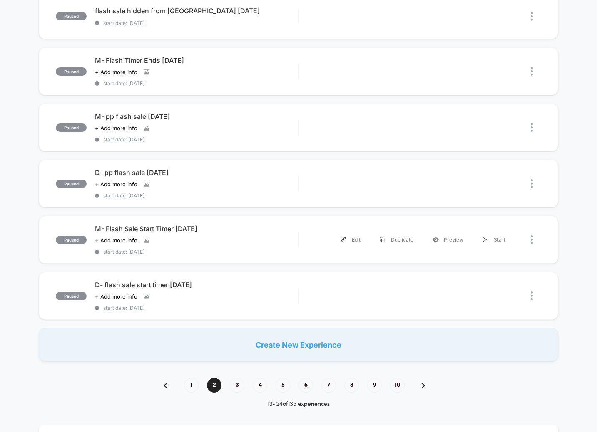
scroll to position [430, 0]
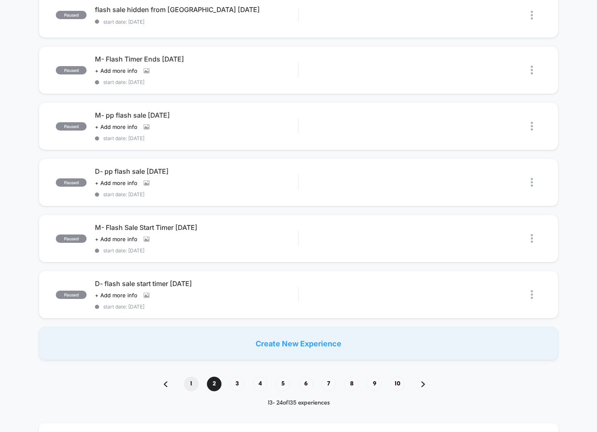
click at [195, 377] on span "1" at bounding box center [191, 384] width 15 height 15
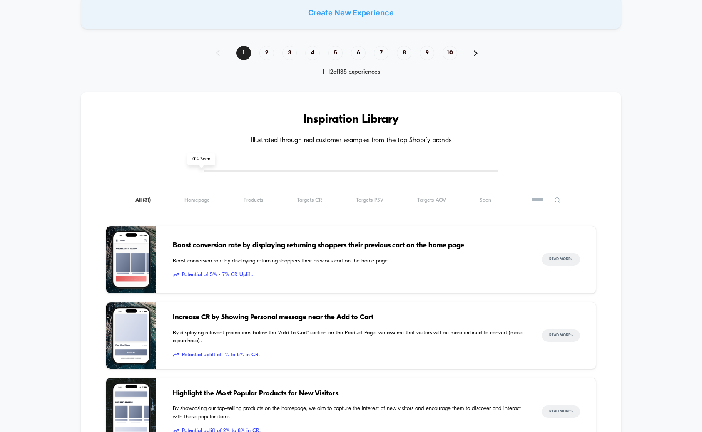
scroll to position [752, 0]
